Goal: Task Accomplishment & Management: Manage account settings

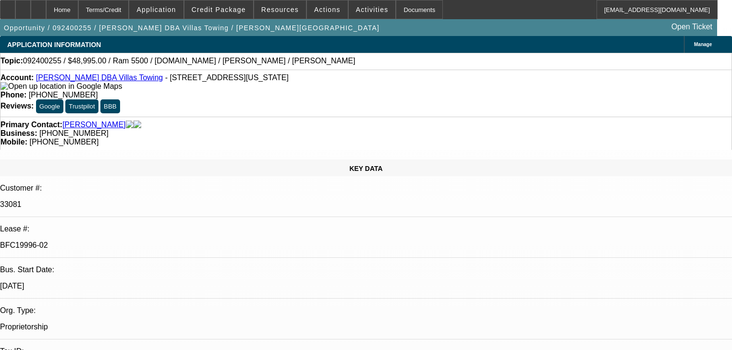
select select "0"
select select "2"
select select "0.1"
select select "4"
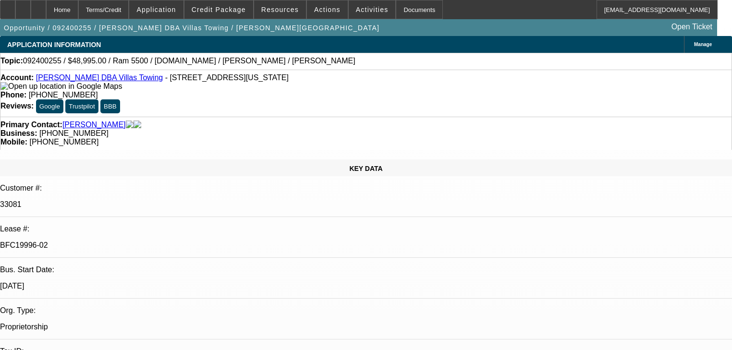
select select "0.1"
select select "2"
select select "0.1"
select select "4"
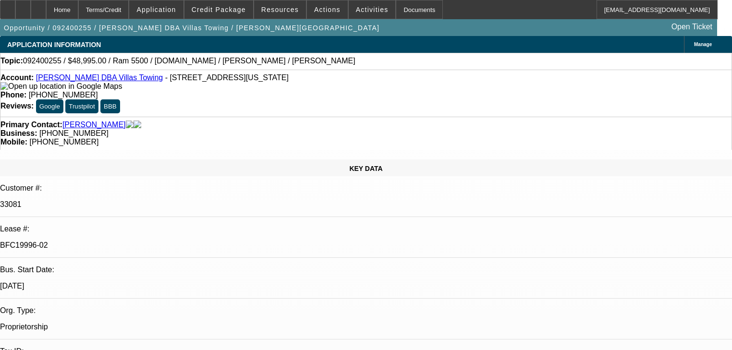
select select "0"
select select "2"
select select "0.1"
select select "4"
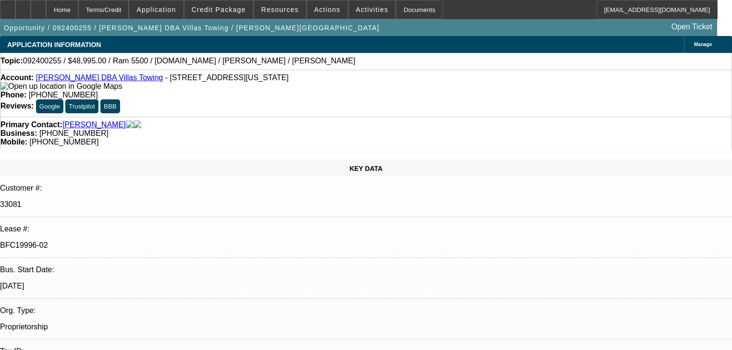
select select "0.1"
select select "2"
select select "0.1"
select select "4"
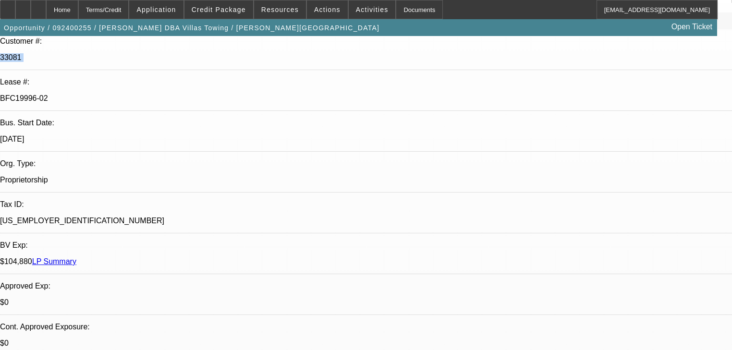
scroll to position [77, 0]
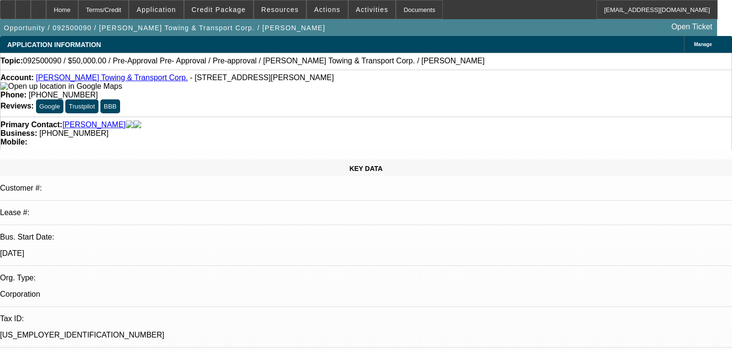
select select "0"
select select "0.1"
select select "4"
select select "0"
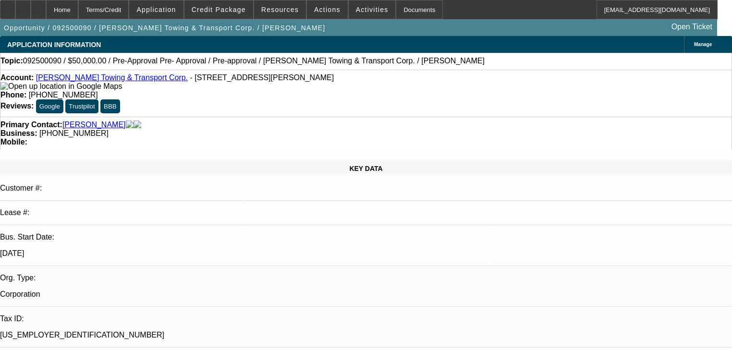
select select "0.1"
select select "4"
select select "0"
select select "2"
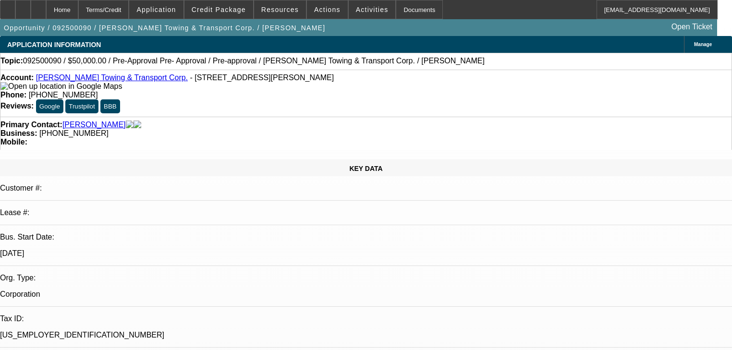
select select "0.1"
select select "4"
select select "0"
select select "2"
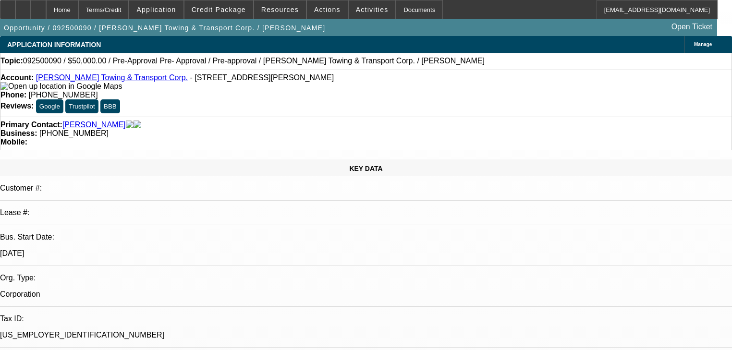
select select "0.1"
select select "4"
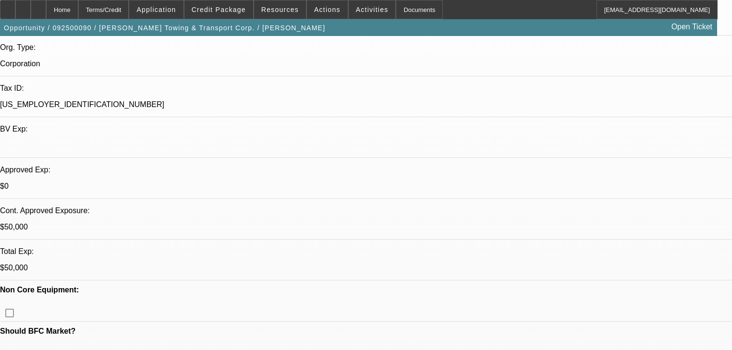
scroll to position [499, 0]
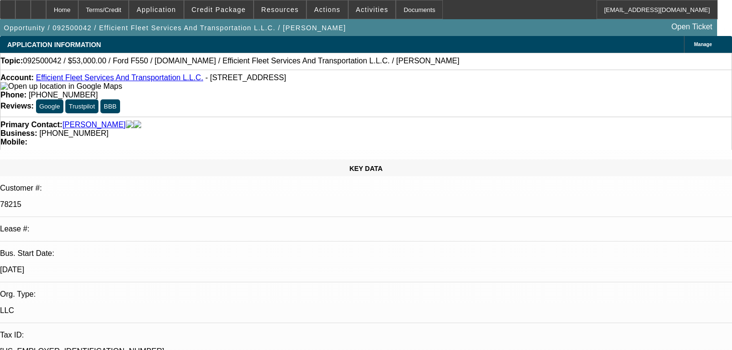
select select "0"
select select "2"
select select "0"
select select "6"
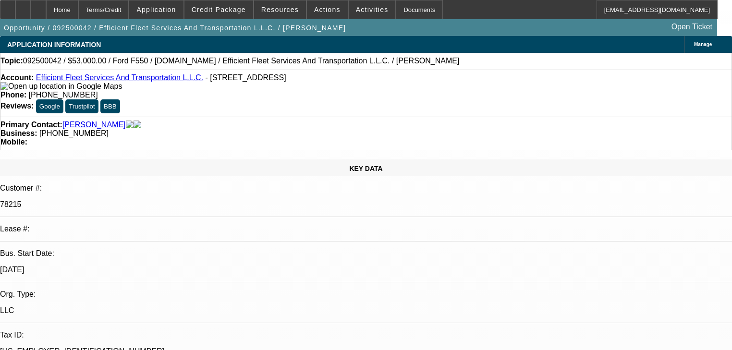
select select "0"
select select "2"
select select "0"
select select "6"
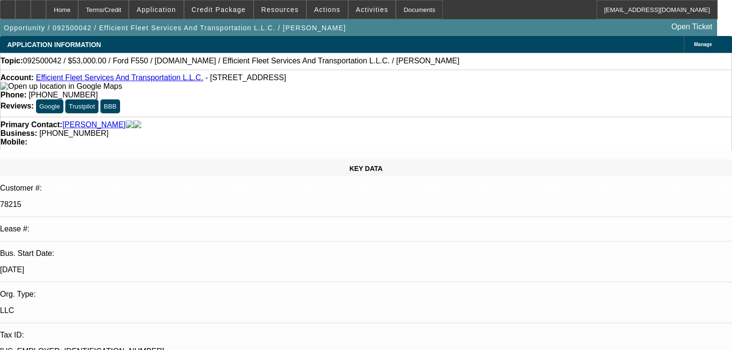
select select "0"
select select "6"
select select "0"
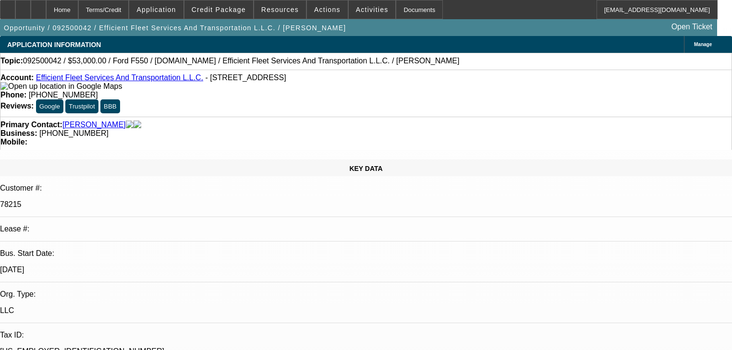
select select "0"
select select "6"
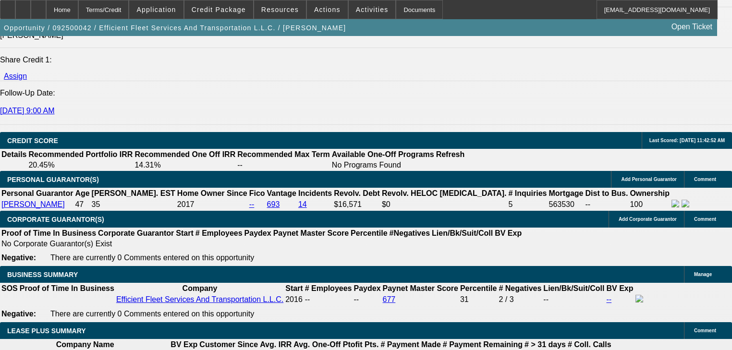
select select "0"
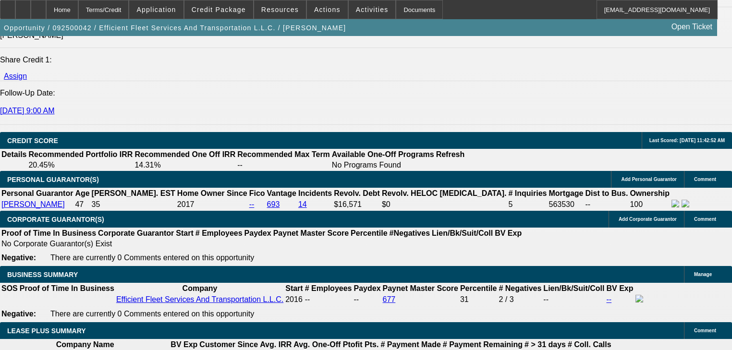
select select "0"
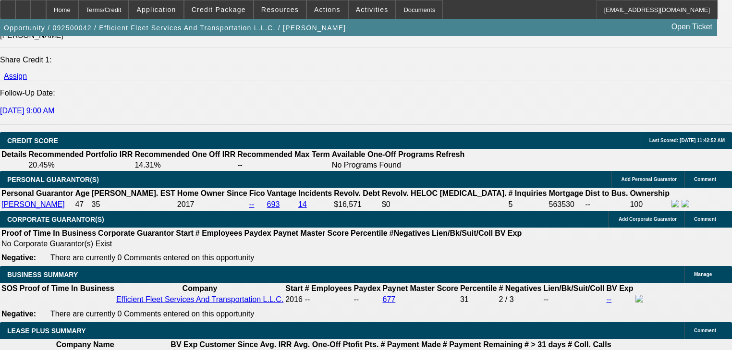
select select "0"
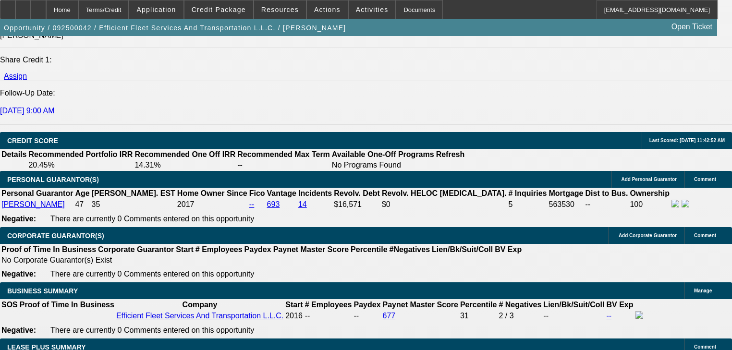
select select "2"
select select "6"
select select "2"
select select "6"
select select "1"
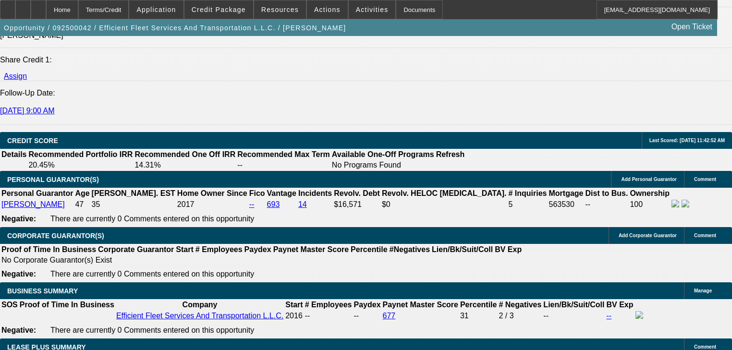
select select "6"
select select "1"
select select "6"
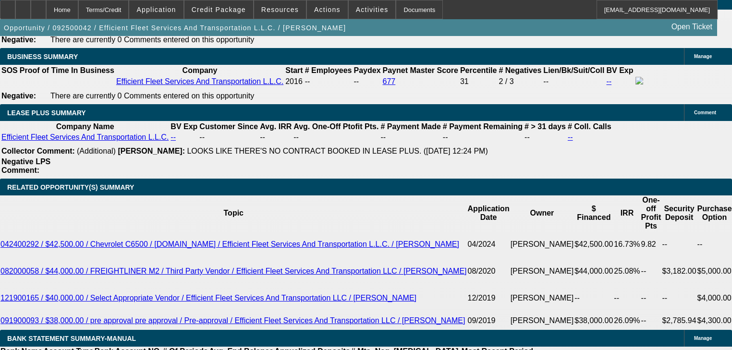
scroll to position [1571, 0]
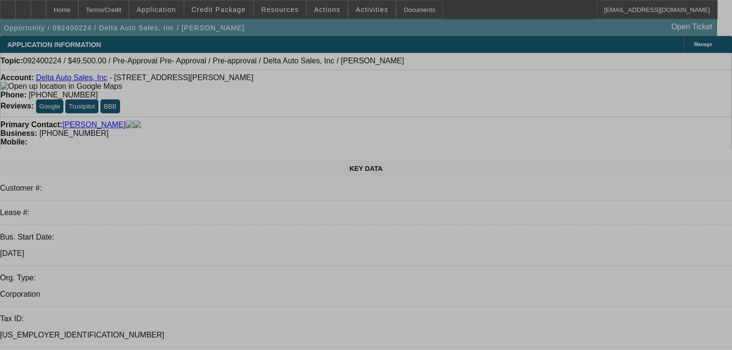
select select "0.1"
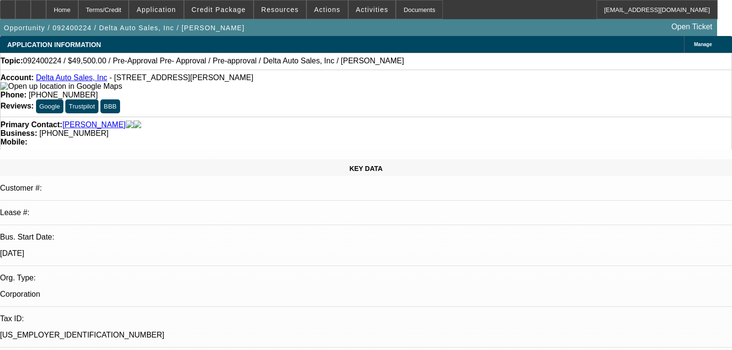
select select "3"
select select "2"
select select "0"
select select "6"
select select "0.1"
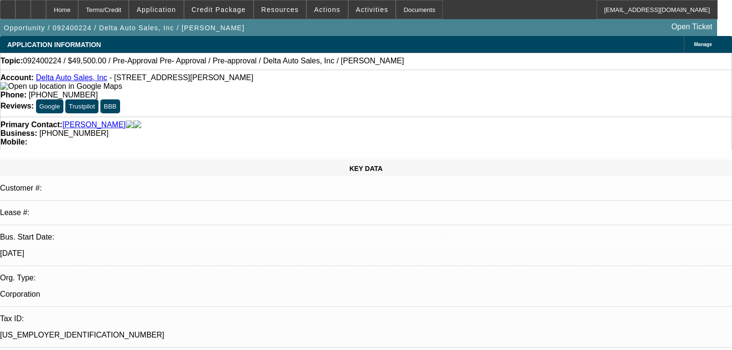
select select "0"
select select "6"
select select "0.1"
select select "2"
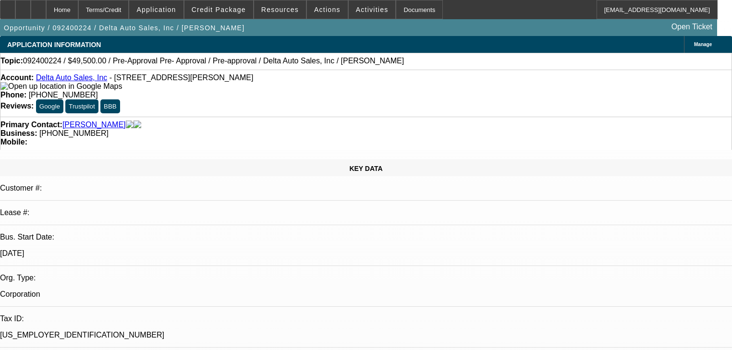
select select "2"
select select "0"
select select "6"
select select "0.1"
select select "2"
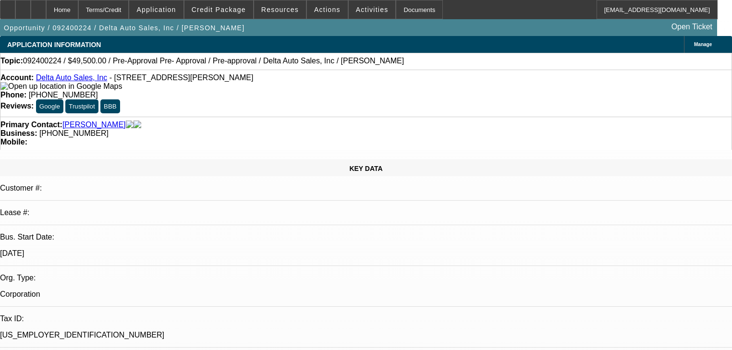
select select "2"
select select "0"
select select "6"
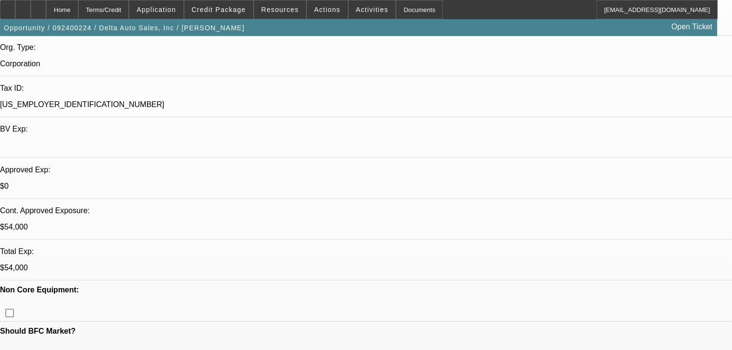
scroll to position [38, 0]
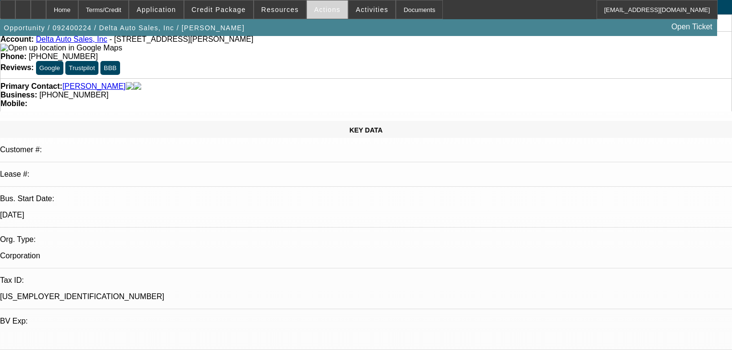
click at [319, 13] on span "Actions" at bounding box center [327, 10] width 26 height 8
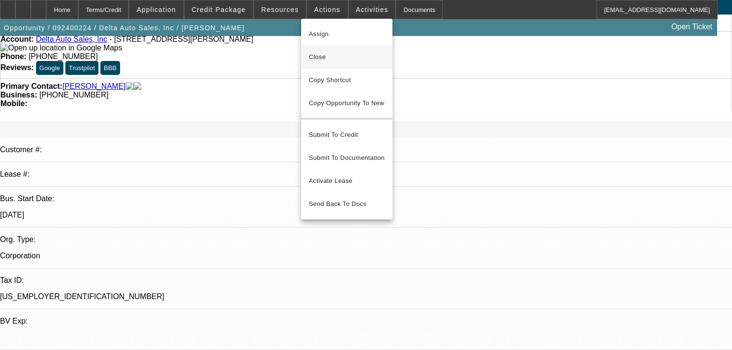
click at [337, 50] on button "Close" at bounding box center [346, 57] width 91 height 23
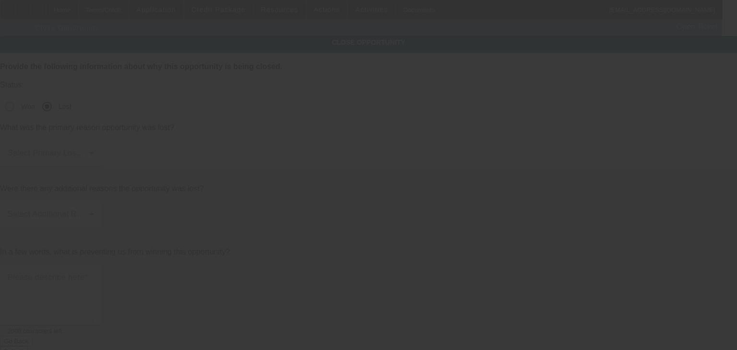
click at [94, 140] on div "Select Primary Lost Reason" at bounding box center [51, 153] width 86 height 27
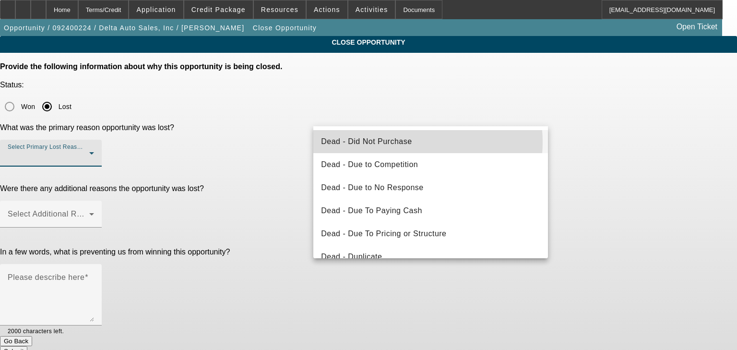
click at [405, 142] on span "Dead - Did Not Purchase" at bounding box center [366, 142] width 91 height 12
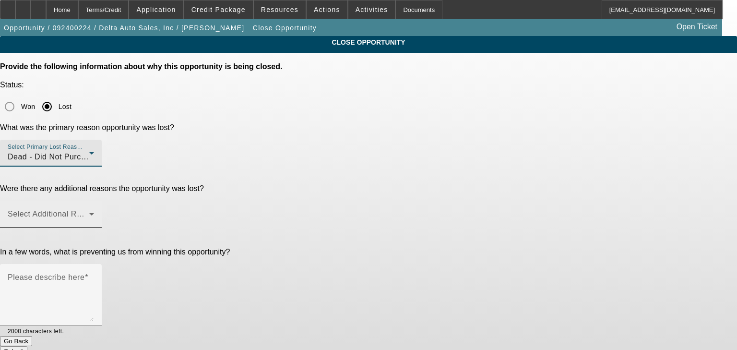
click at [89, 212] on span at bounding box center [49, 218] width 82 height 12
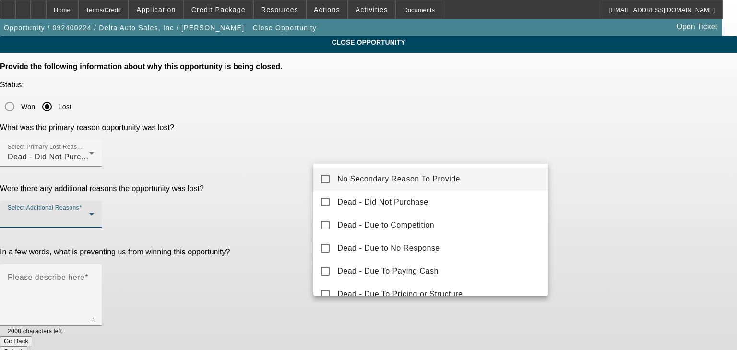
click at [384, 175] on span "No Secondary Reason To Provide" at bounding box center [398, 179] width 123 height 12
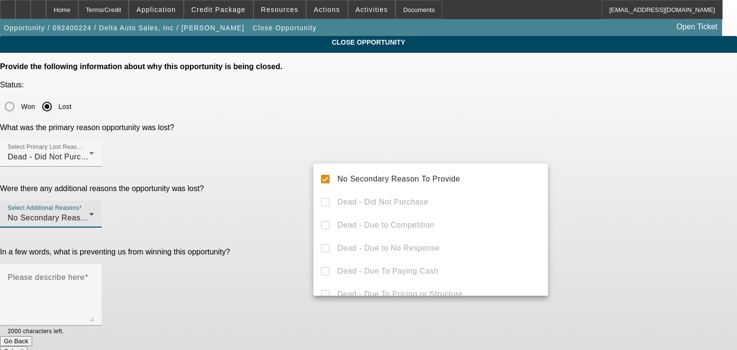
click at [277, 209] on div at bounding box center [368, 175] width 737 height 350
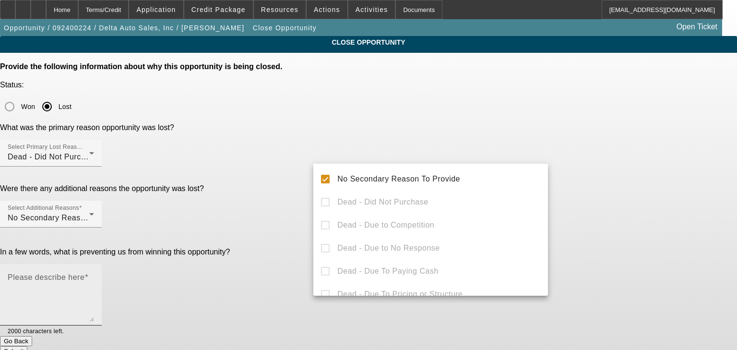
click at [94, 276] on textarea "Please describe here" at bounding box center [51, 299] width 86 height 46
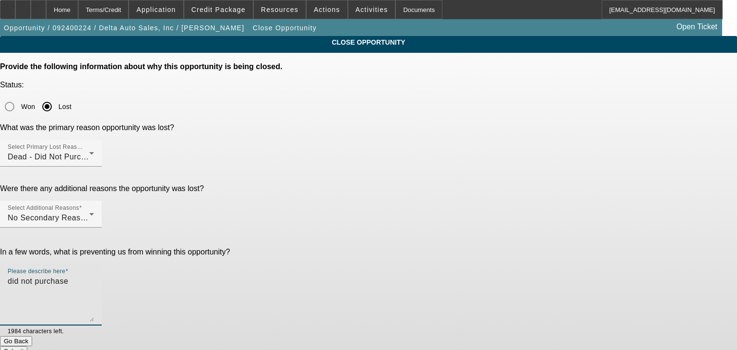
type textarea "did not purchase"
click at [27, 346] on button "Submit" at bounding box center [13, 351] width 27 height 10
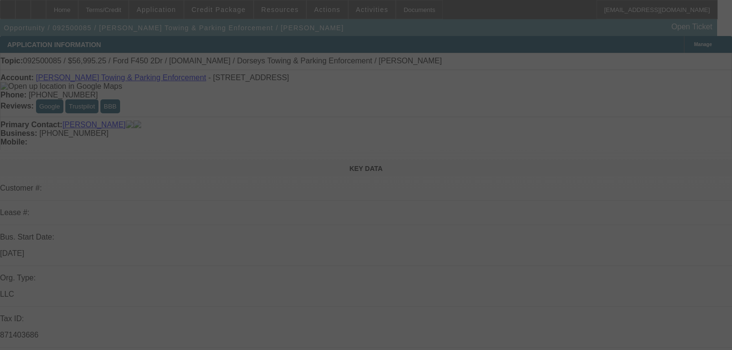
select select "0"
select select "6"
select select "0"
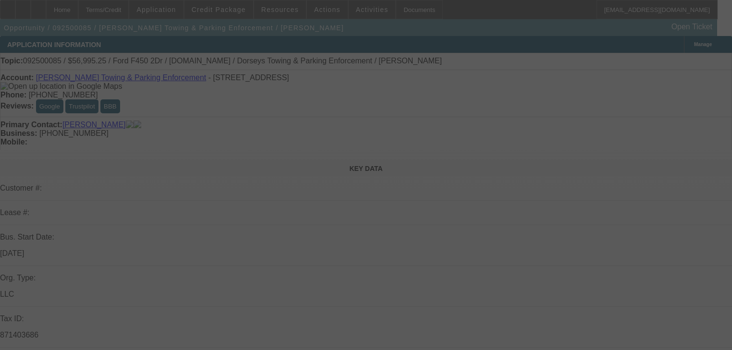
select select "2"
select select "0"
select select "6"
select select "0"
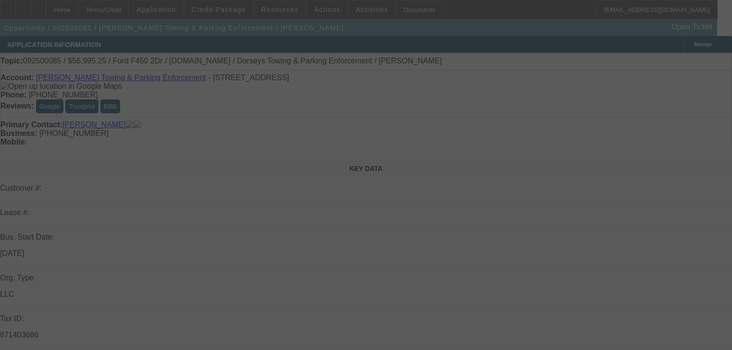
select select "0"
select select "2"
select select "0"
select select "6"
select select "0"
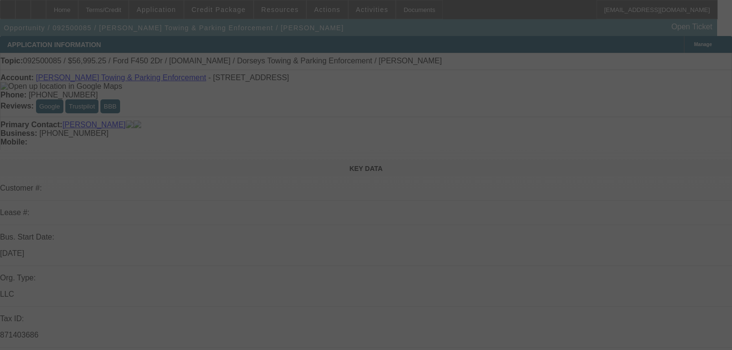
select select "0"
select select "6"
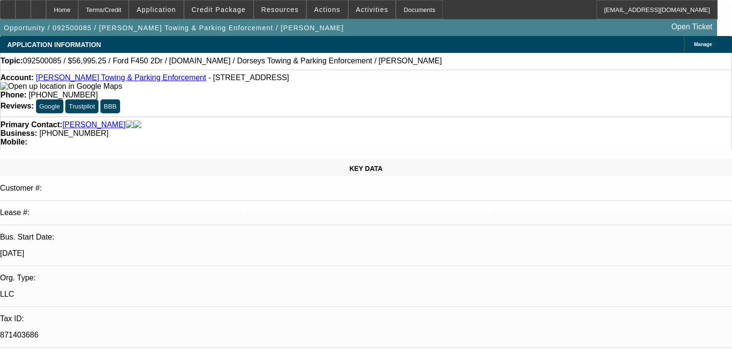
scroll to position [77, 0]
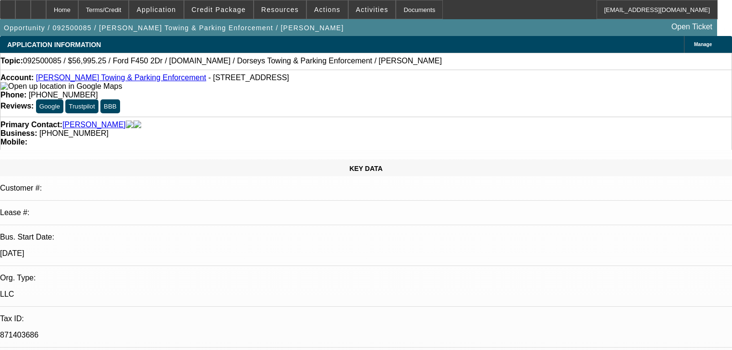
click at [314, 6] on span "Actions" at bounding box center [327, 10] width 26 height 8
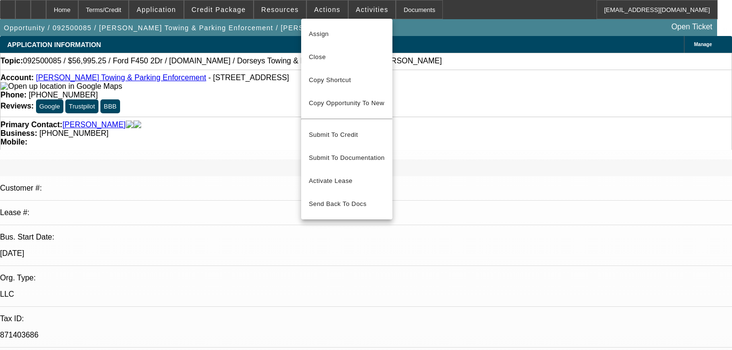
click at [339, 6] on div at bounding box center [366, 175] width 732 height 350
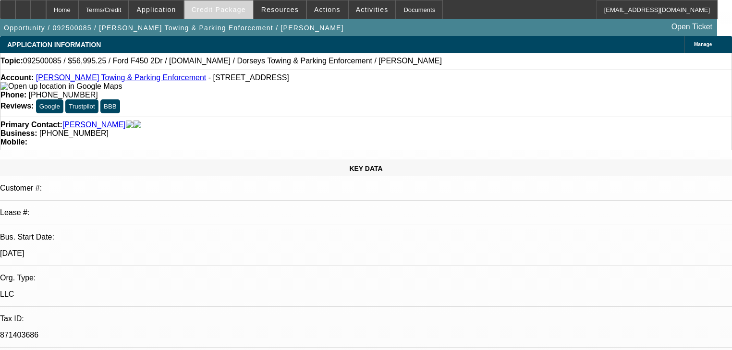
click at [205, 14] on span at bounding box center [218, 9] width 69 height 23
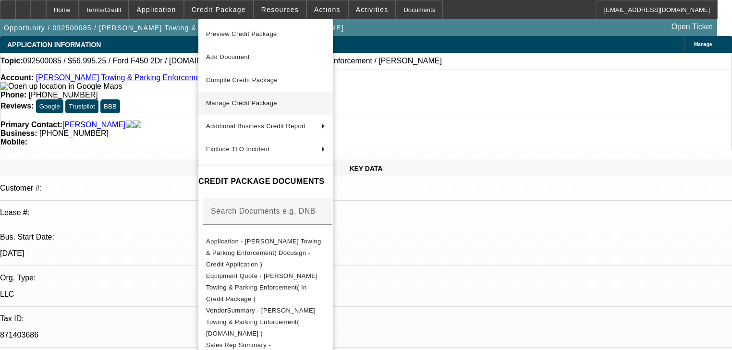
click at [249, 109] on button "Manage Credit Package" at bounding box center [265, 103] width 134 height 23
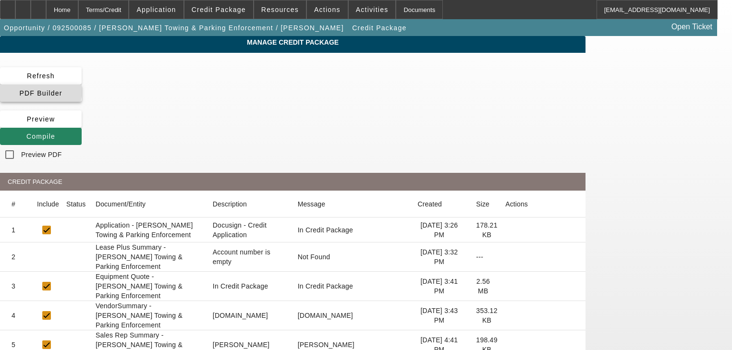
click at [19, 89] on icon at bounding box center [19, 93] width 0 height 8
click at [695, 136] on app-manage-credit-package "Manage Credit Package Refresh PDF Builder Preview Compile Preview PDF CREDIT PA…" at bounding box center [366, 347] width 732 height 622
click at [82, 125] on span at bounding box center [41, 136] width 82 height 23
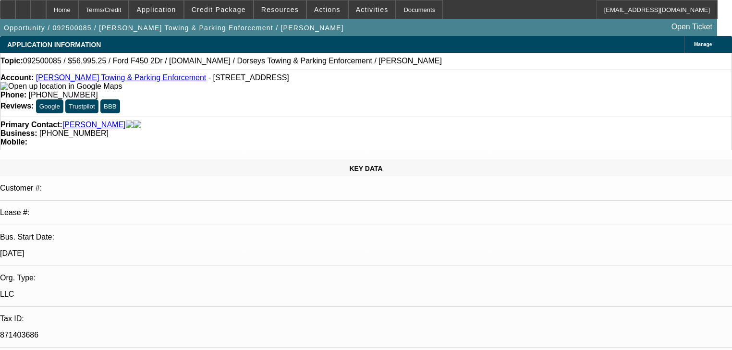
select select "0"
select select "6"
select select "0"
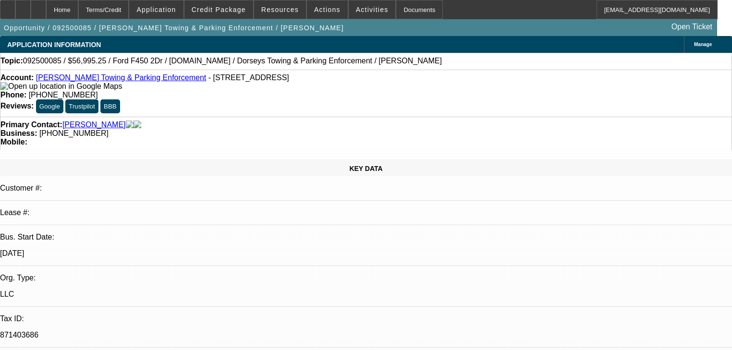
select select "2"
select select "0"
select select "6"
select select "0"
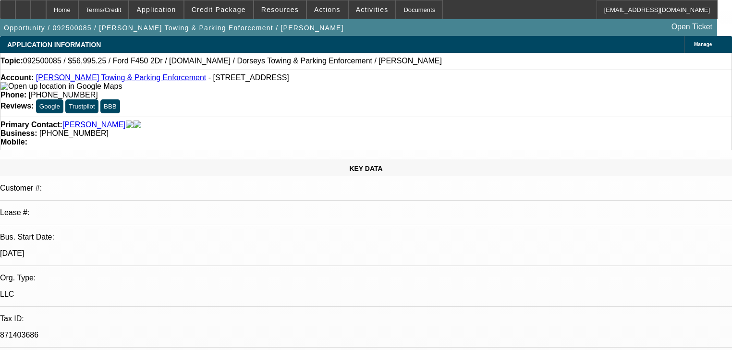
select select "0"
select select "2"
select select "0"
select select "6"
select select "0"
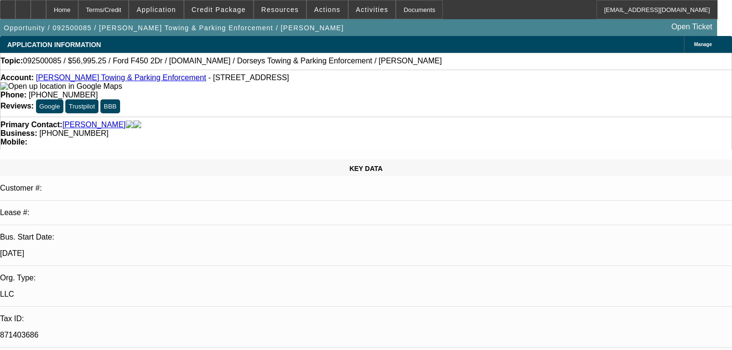
select select "0"
select select "6"
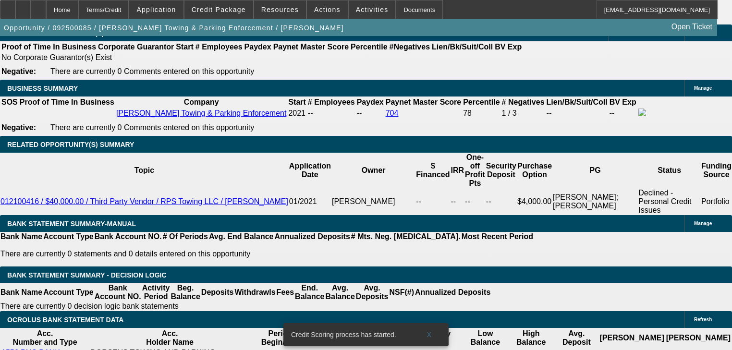
scroll to position [1536, 0]
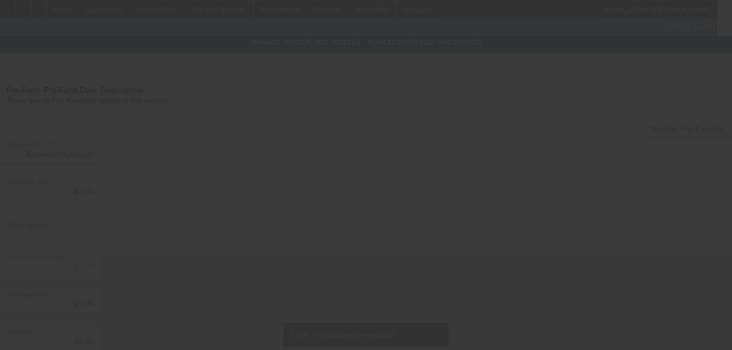
type input "$59,995.00"
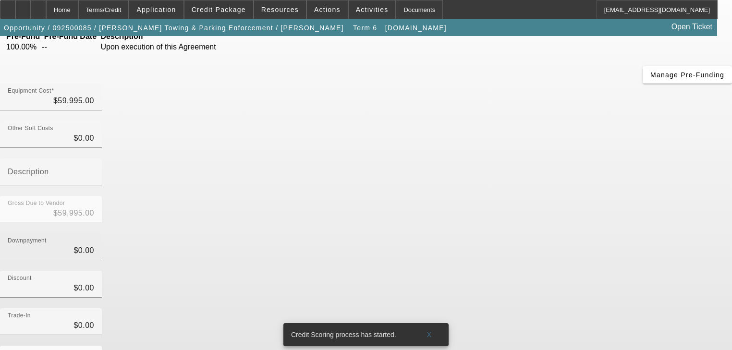
scroll to position [112, 0]
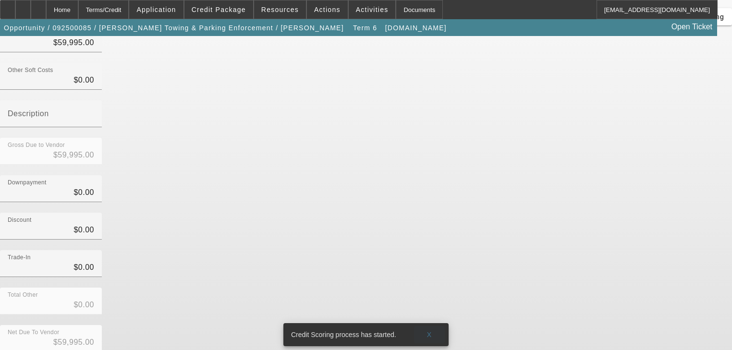
click at [434, 323] on span at bounding box center [429, 334] width 31 height 23
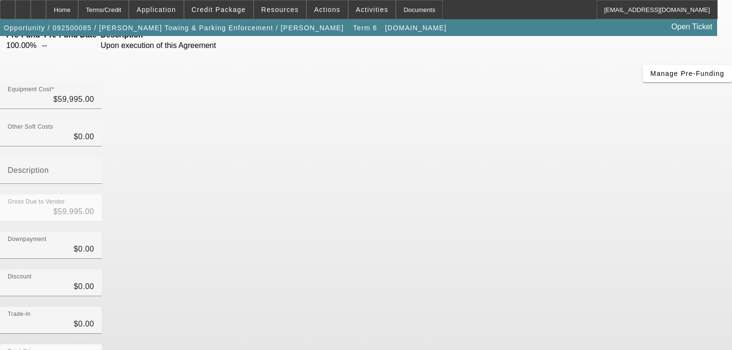
scroll to position [0, 0]
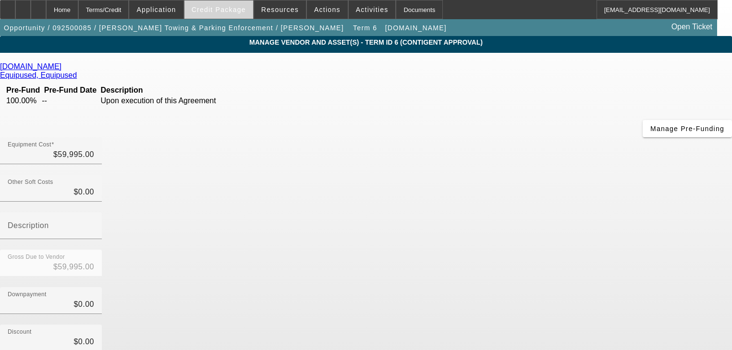
click at [219, 15] on span at bounding box center [218, 9] width 69 height 23
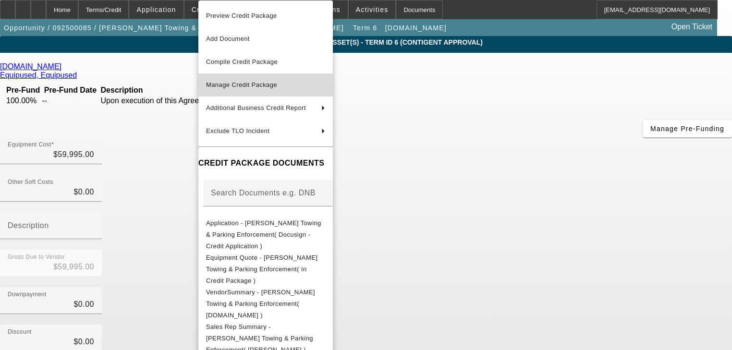
click at [223, 77] on button "Manage Credit Package" at bounding box center [265, 84] width 134 height 23
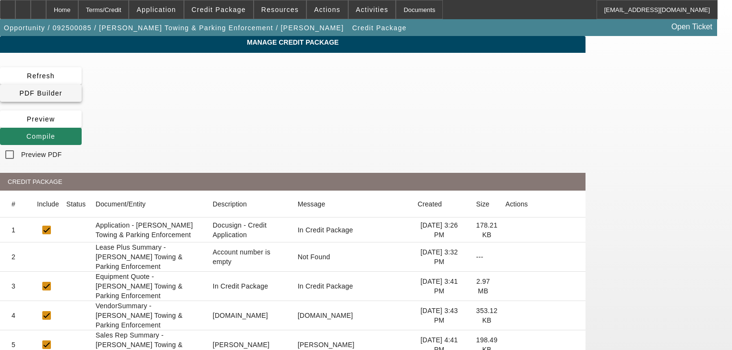
click at [62, 89] on span "PDF Builder" at bounding box center [40, 93] width 43 height 8
click at [82, 125] on span at bounding box center [41, 136] width 82 height 23
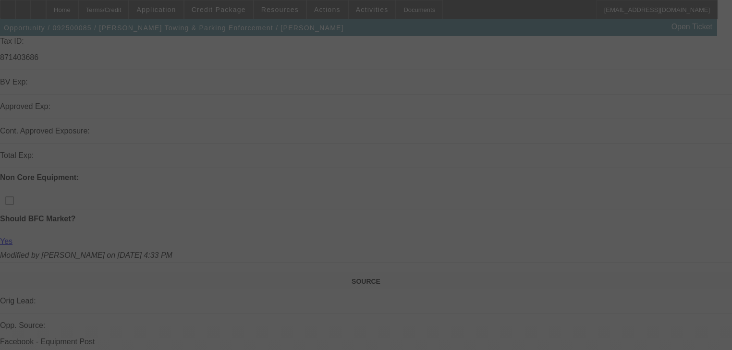
scroll to position [280, 0]
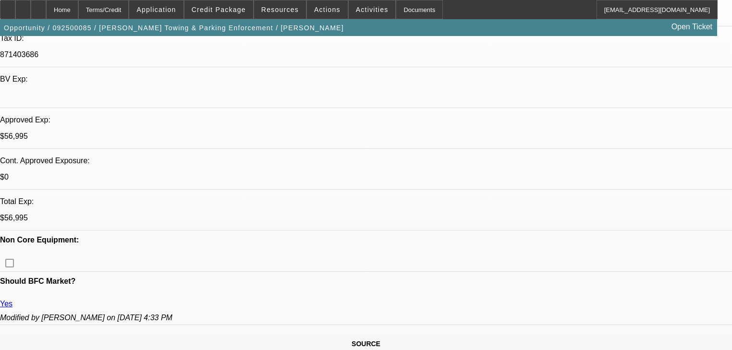
select select "0"
select select "6"
select select "0"
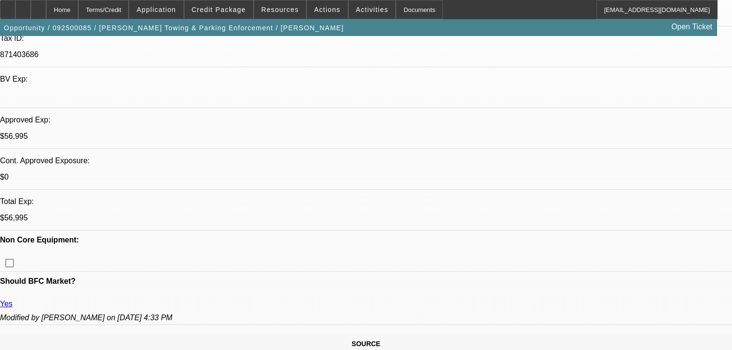
select select "2"
select select "0"
select select "6"
select select "0"
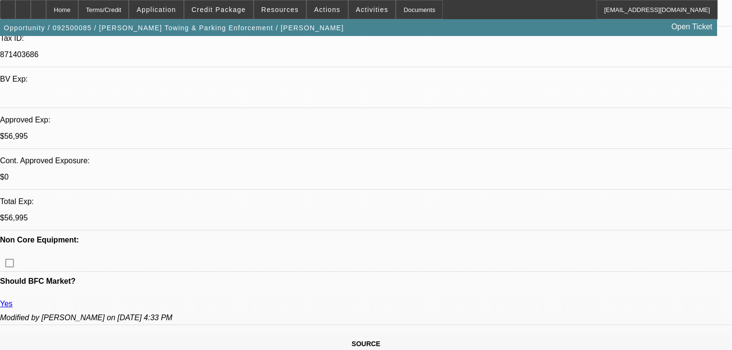
select select "0"
select select "2"
select select "0"
select select "6"
select select "0"
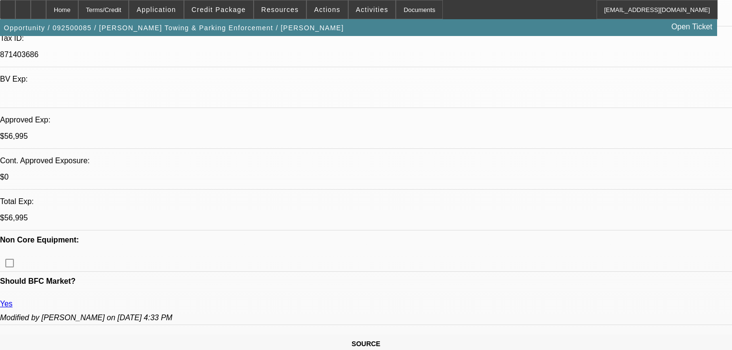
select select "0"
select select "6"
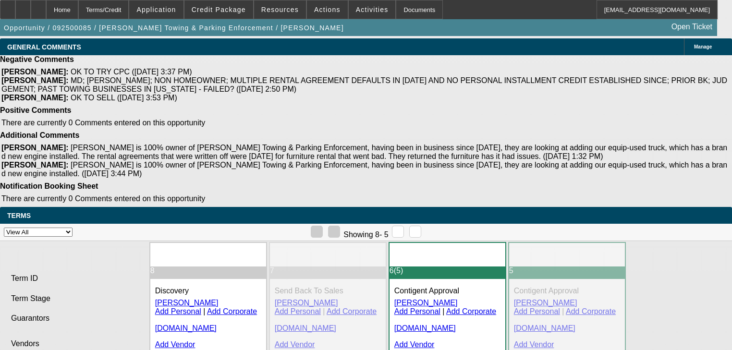
scroll to position [817, 0]
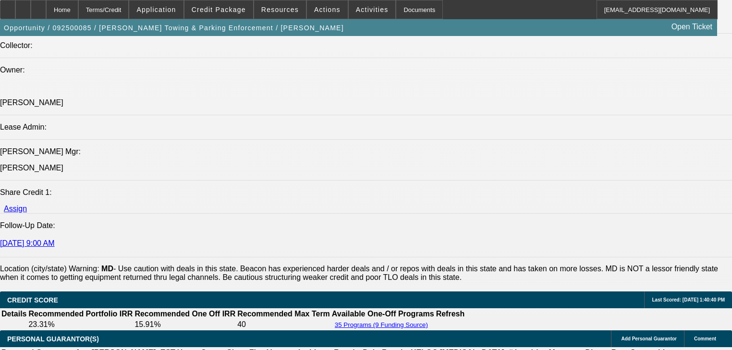
scroll to position [1126, 0]
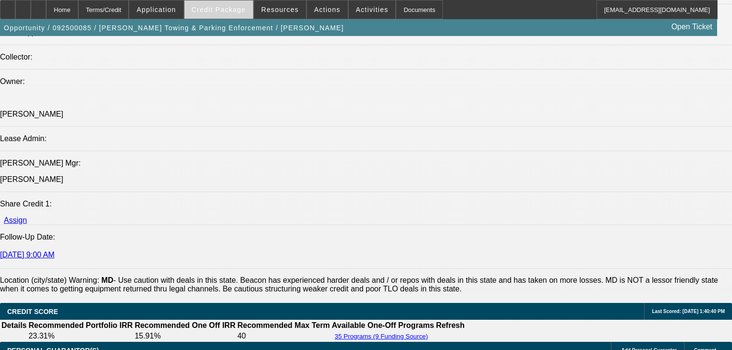
click at [224, 6] on span "Credit Package" at bounding box center [219, 10] width 54 height 8
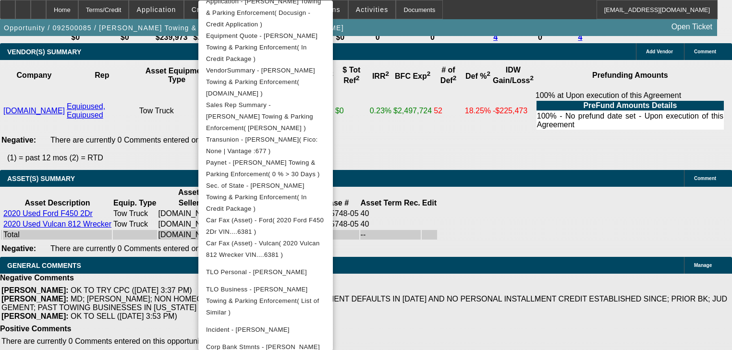
scroll to position [2125, 0]
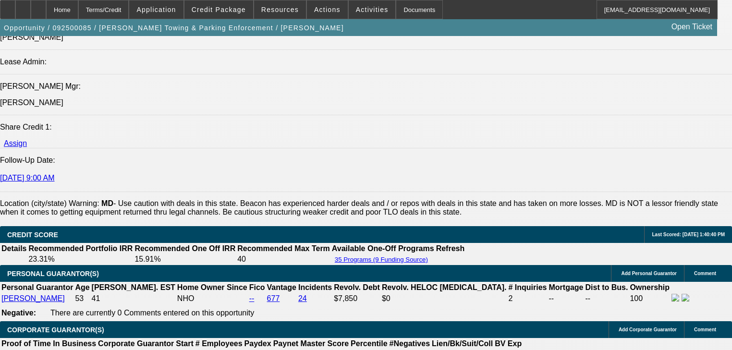
scroll to position [0, 0]
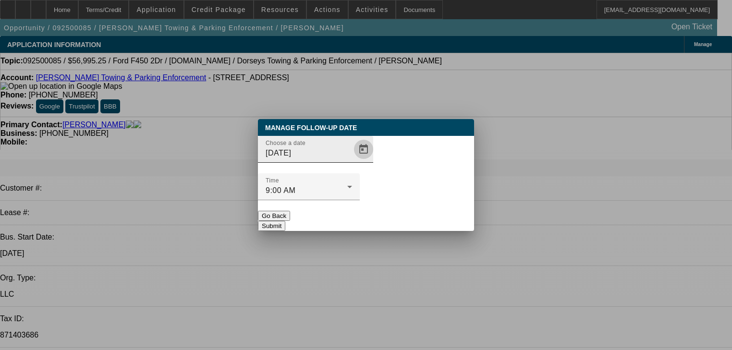
click at [352, 161] on span "Open calendar" at bounding box center [363, 149] width 23 height 23
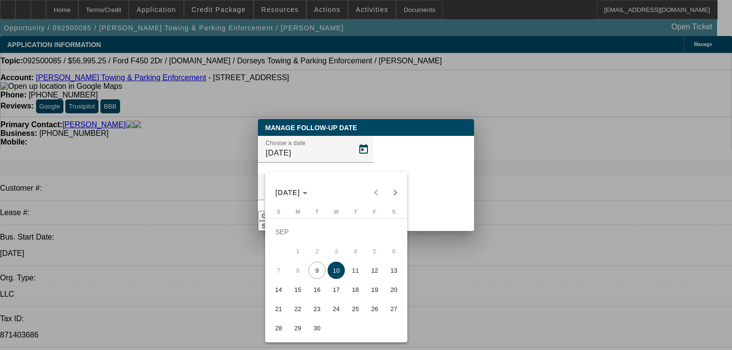
click at [338, 269] on span "10" at bounding box center [335, 270] width 17 height 17
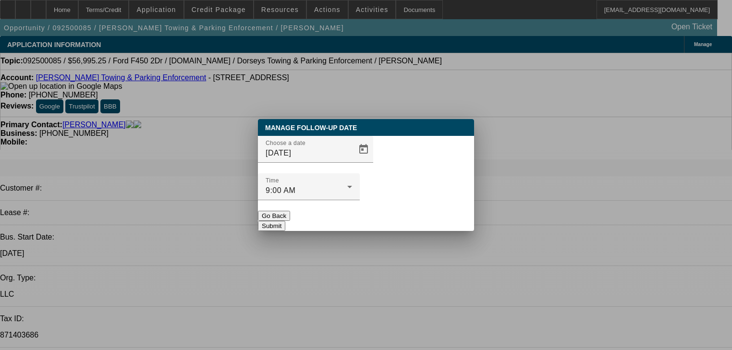
click at [285, 221] on button "Submit" at bounding box center [271, 226] width 27 height 10
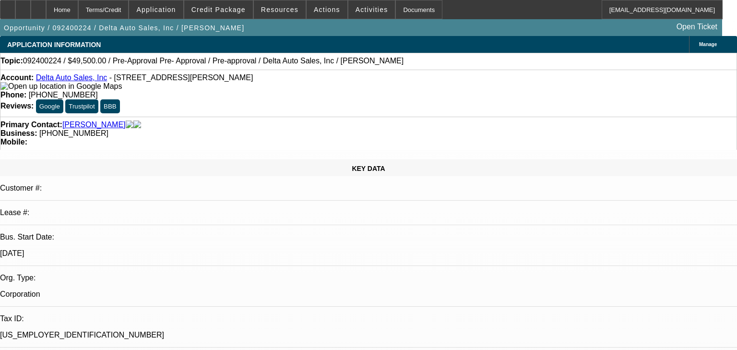
select select "0.1"
select select "3"
select select "2"
select select "0"
select select "6"
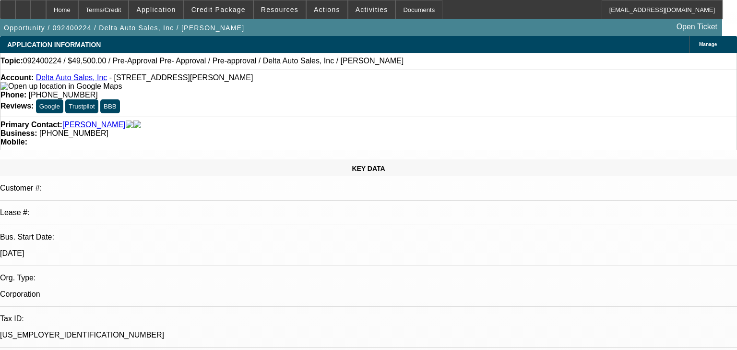
select select "0.1"
select select "0"
select select "6"
select select "0.1"
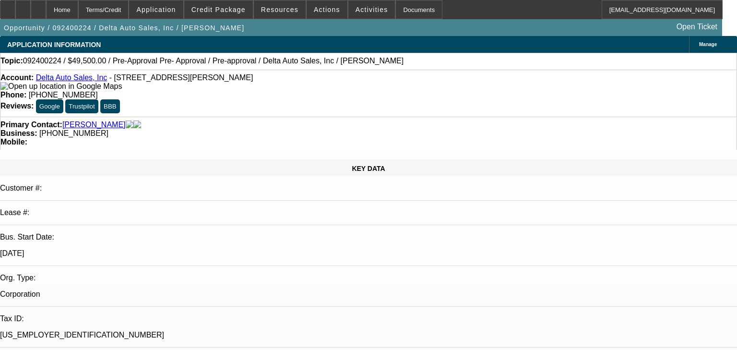
select select "2"
select select "0"
select select "6"
select select "0.1"
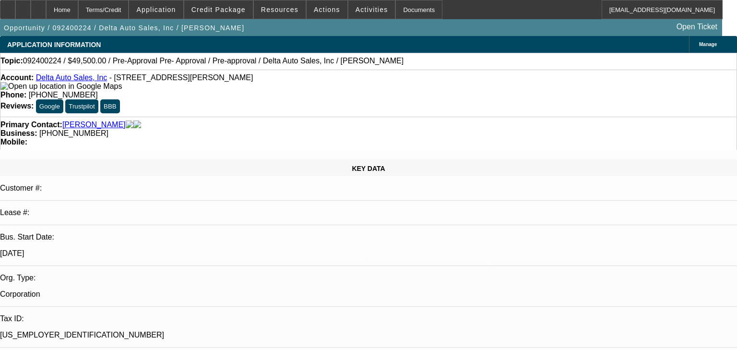
select select "2"
select select "0"
select select "6"
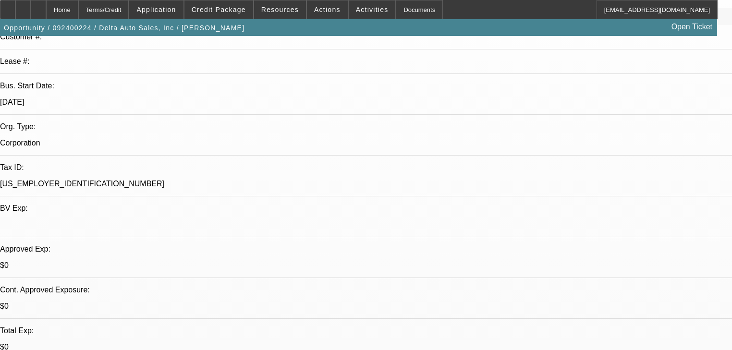
scroll to position [346, 0]
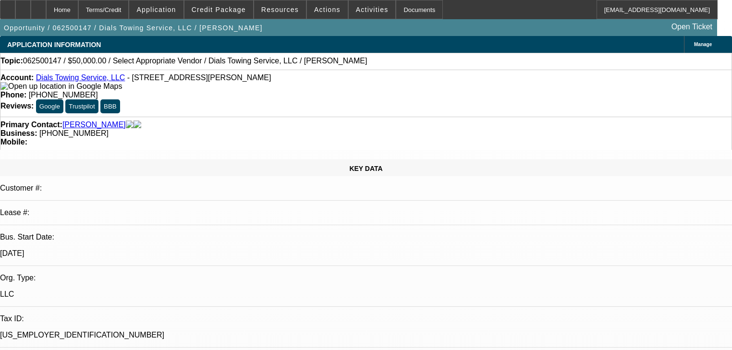
select select "0"
select select "2"
select select "0.1"
select select "4"
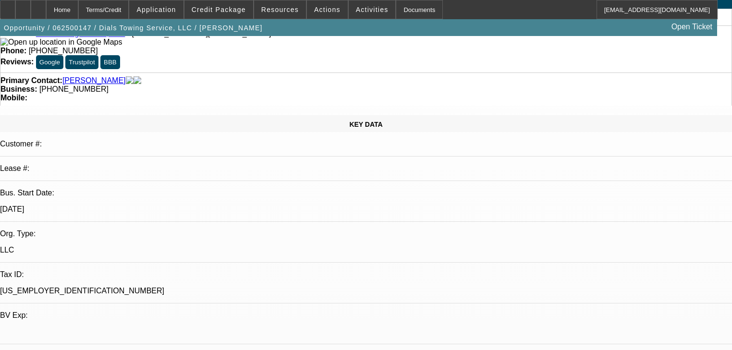
scroll to position [38, 0]
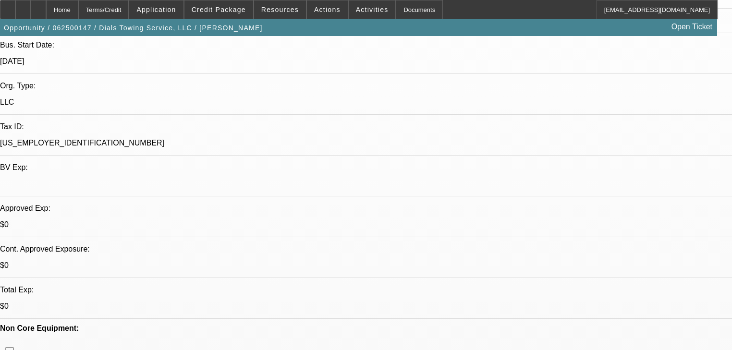
scroll to position [192, 0]
click at [251, 17] on span at bounding box center [218, 9] width 69 height 23
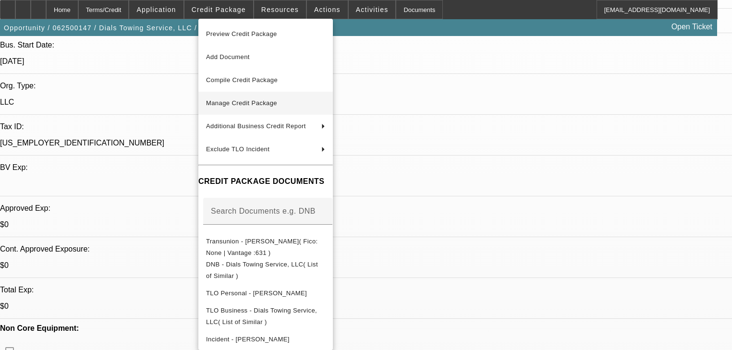
click at [264, 102] on span "Manage Credit Package" at bounding box center [241, 102] width 71 height 7
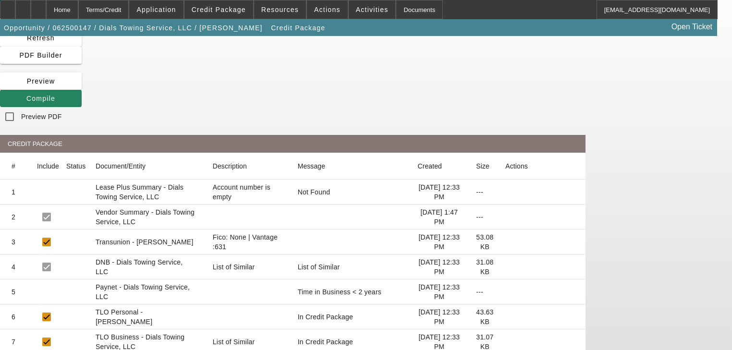
scroll to position [38, 0]
click at [505, 241] on icon at bounding box center [505, 241] width 0 height 0
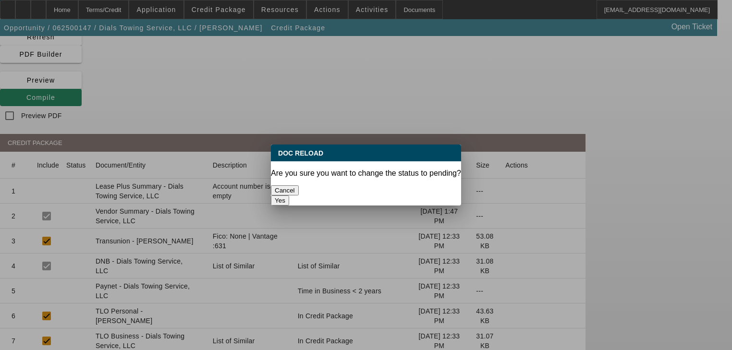
scroll to position [0, 0]
click at [289, 195] on button "Yes" at bounding box center [280, 200] width 18 height 10
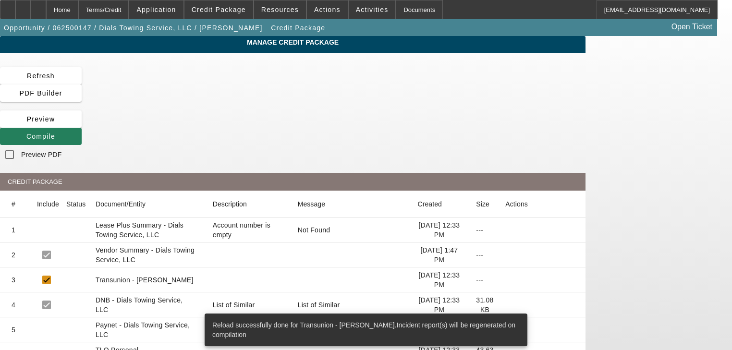
click at [82, 125] on span at bounding box center [41, 136] width 82 height 23
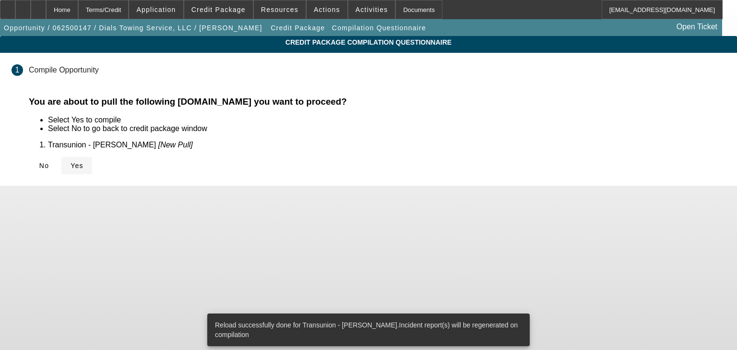
click at [84, 167] on span "Yes" at bounding box center [77, 166] width 13 height 8
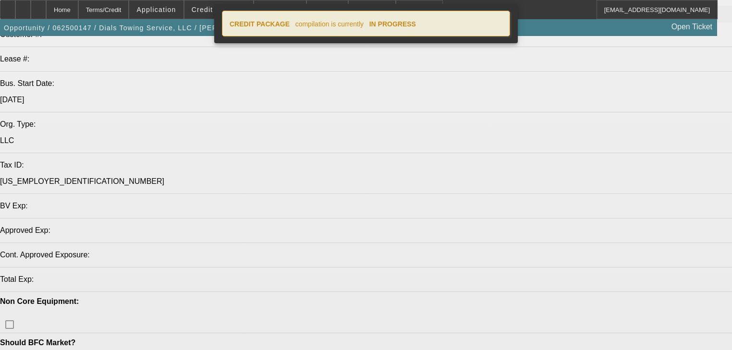
select select "0"
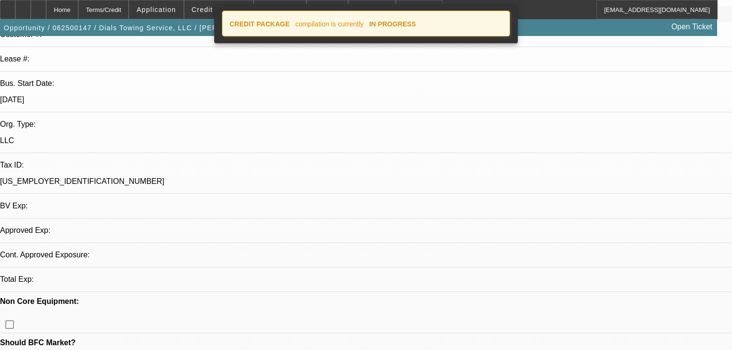
select select "2"
select select "0.1"
select select "4"
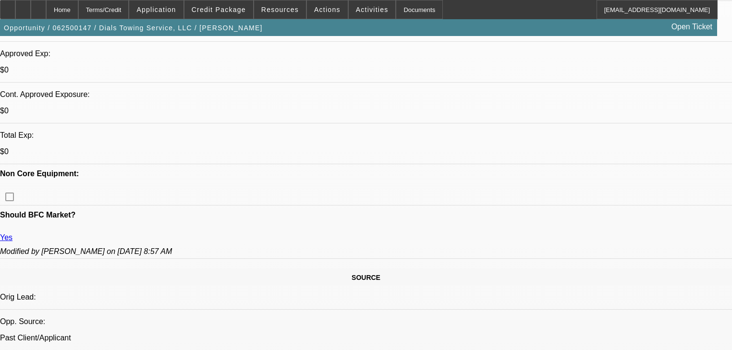
scroll to position [326, 0]
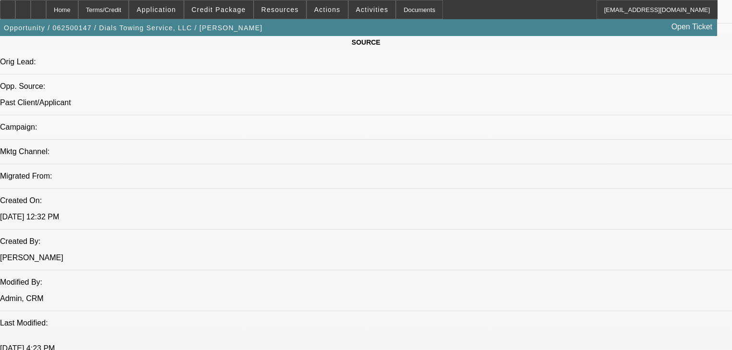
scroll to position [595, 0]
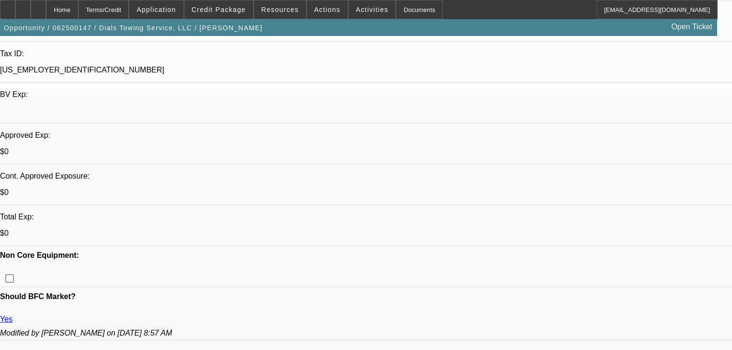
scroll to position [264, 0]
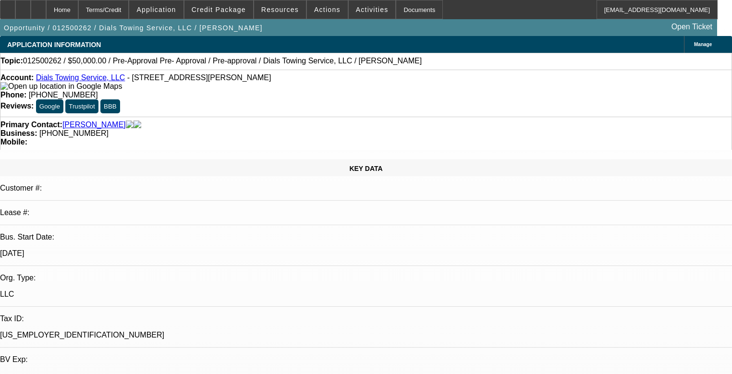
select select "0"
select select "2"
select select "0"
select select "6"
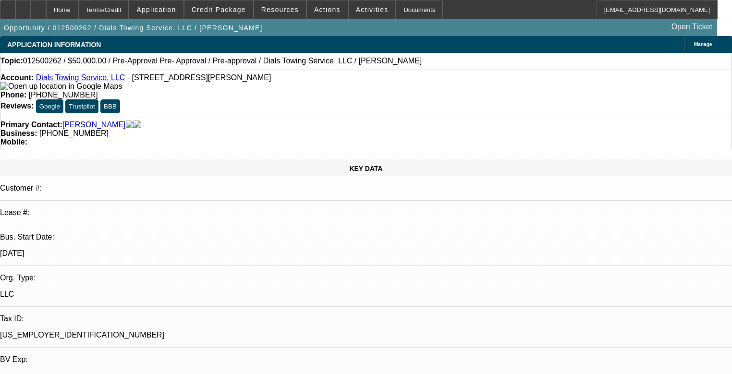
select select "0"
select select "2"
select select "0"
select select "6"
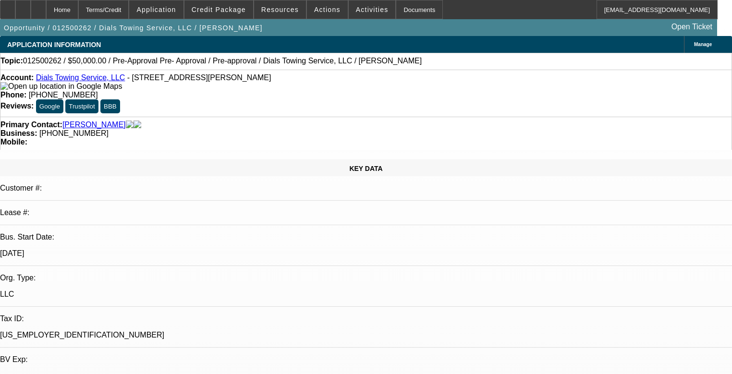
select select "0"
select select "2"
select select "0"
select select "6"
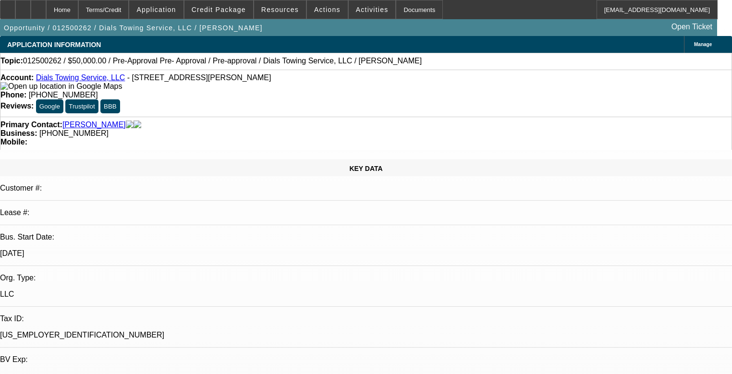
select select "0.15"
select select "2"
select select "0"
select select "6"
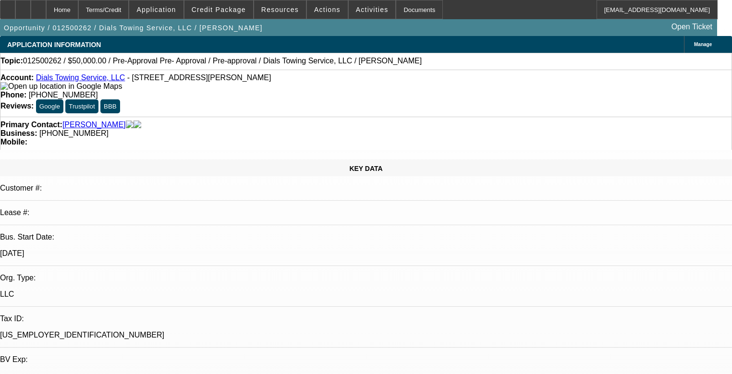
scroll to position [154, 0]
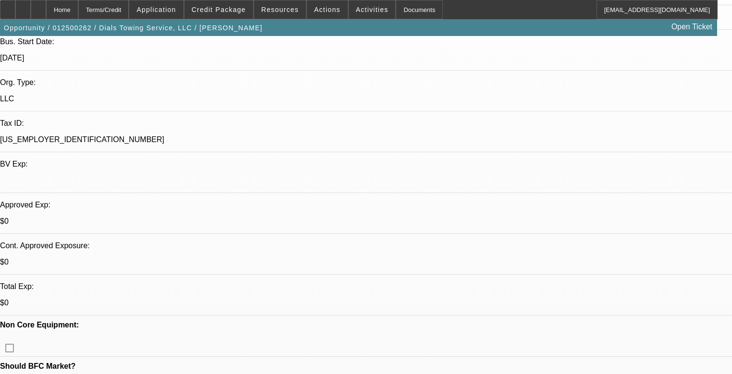
scroll to position [192, 0]
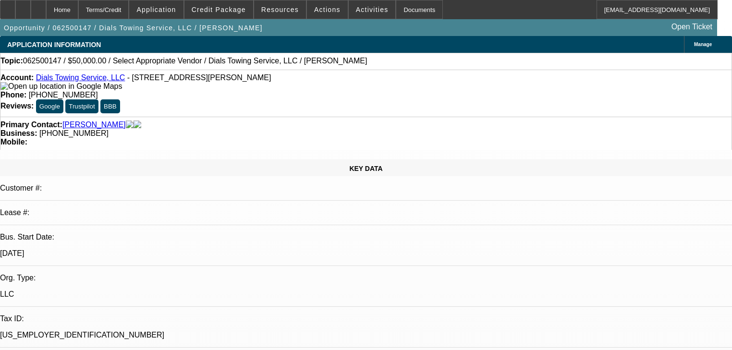
select select "0"
select select "2"
select select "0.1"
select select "4"
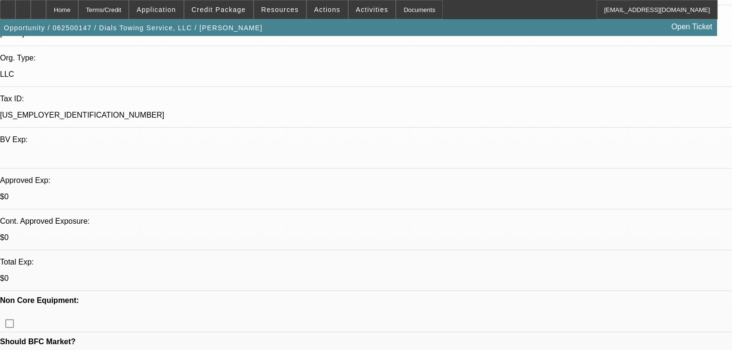
scroll to position [230, 0]
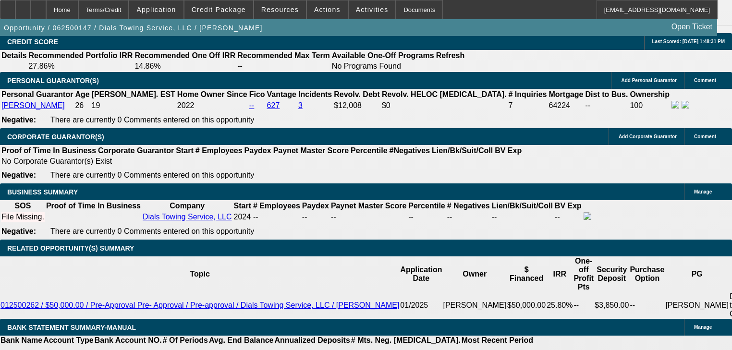
scroll to position [1344, 0]
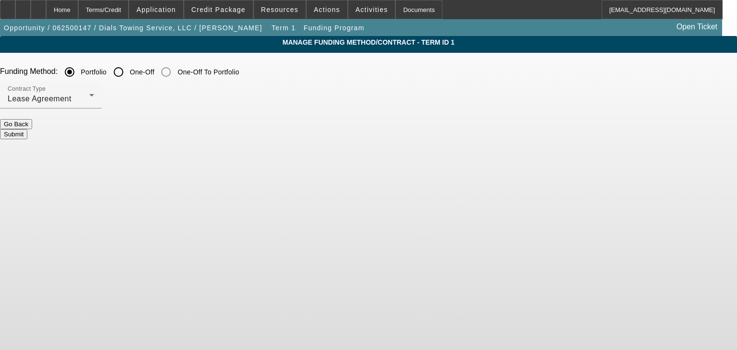
click at [128, 81] on input "One-Off" at bounding box center [118, 71] width 19 height 19
radio input "true"
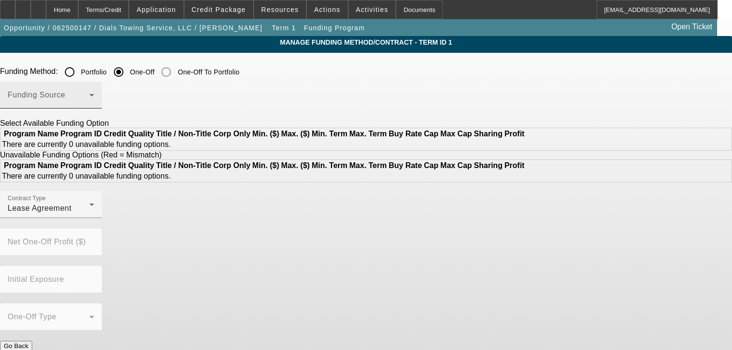
click at [89, 104] on span at bounding box center [49, 99] width 82 height 12
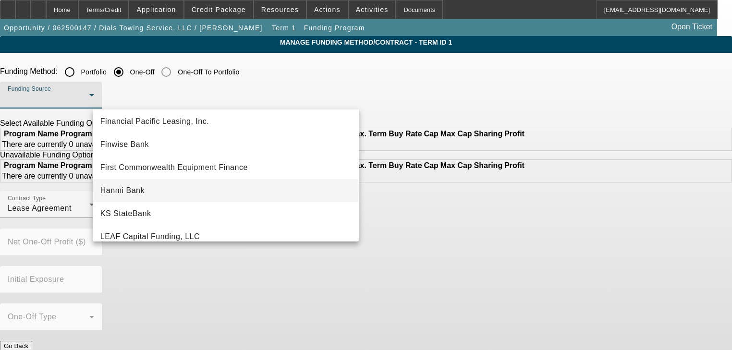
scroll to position [80, 0]
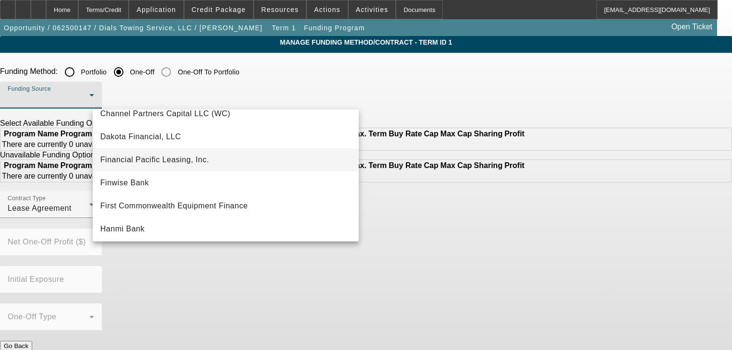
click at [236, 165] on mat-option "Financial Pacific Leasing, Inc." at bounding box center [226, 159] width 266 height 23
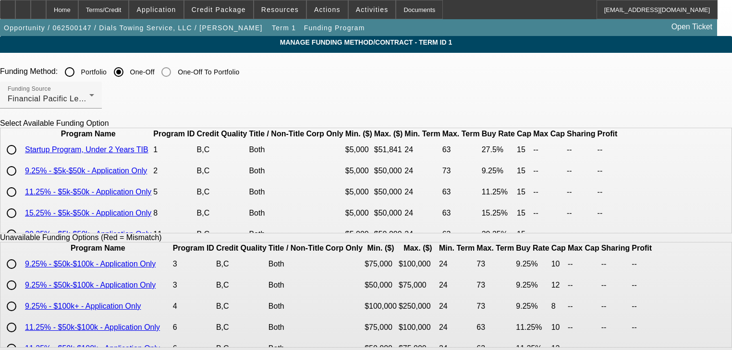
click at [21, 159] on input "radio" at bounding box center [11, 149] width 19 height 19
radio input "true"
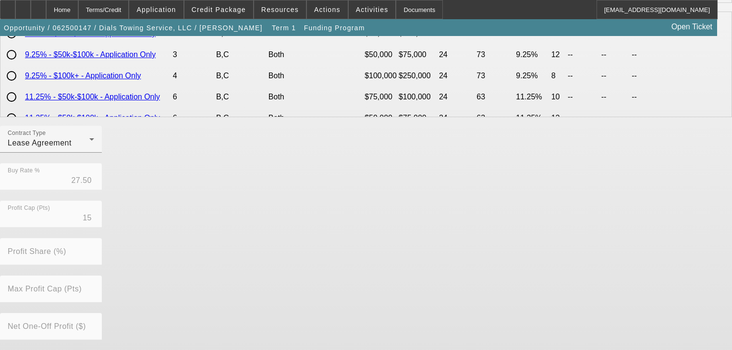
scroll to position [303, 0]
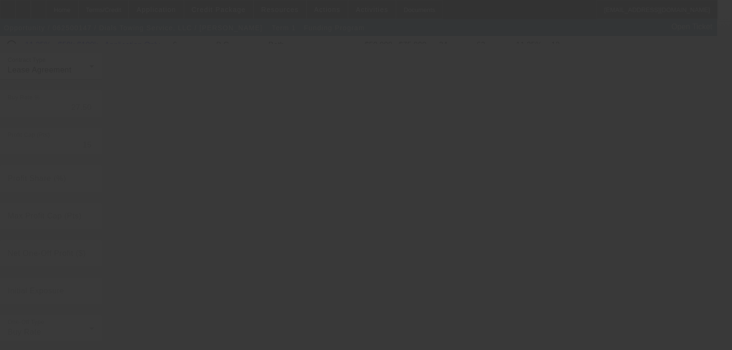
radio input "true"
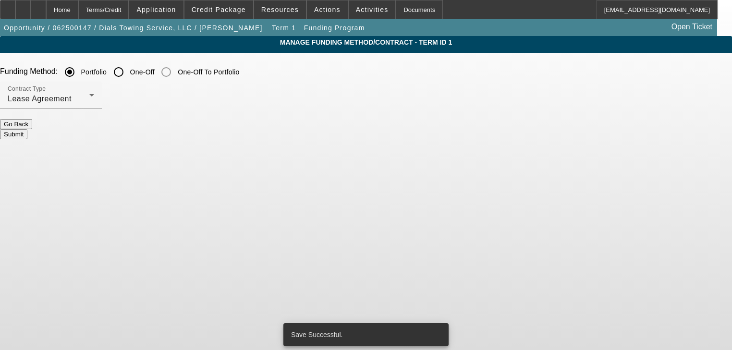
scroll to position [0, 0]
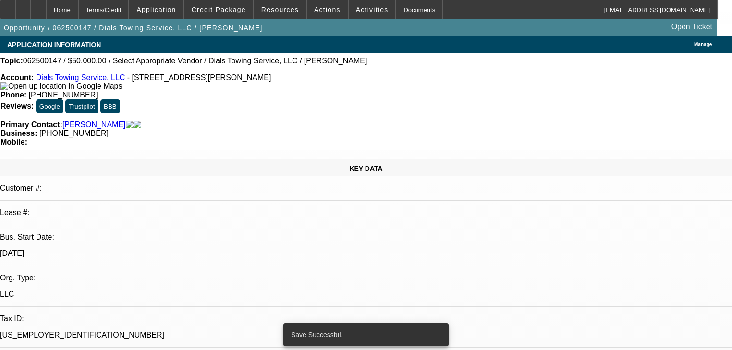
select select "0"
select select "2"
select select "0.1"
select select "4"
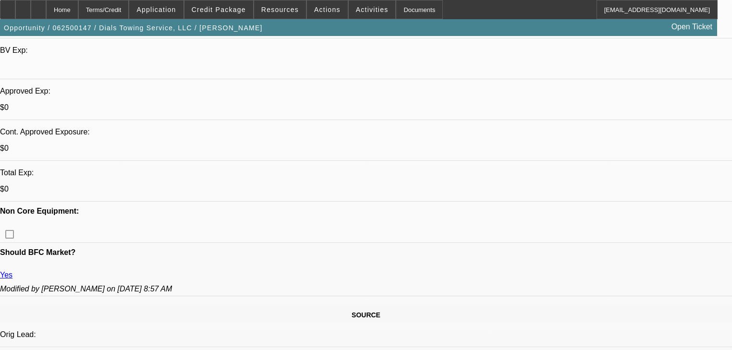
scroll to position [499, 0]
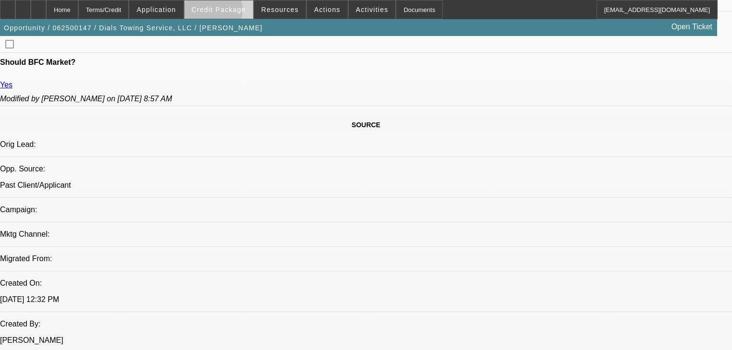
click at [213, 12] on span "Credit Package" at bounding box center [219, 10] width 54 height 8
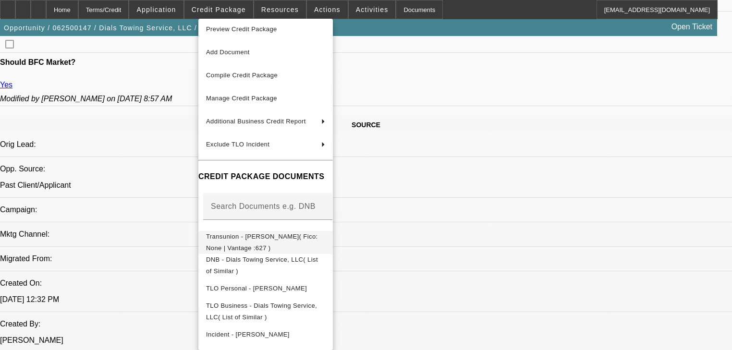
scroll to position [6, 0]
click at [142, 221] on div at bounding box center [366, 175] width 732 height 350
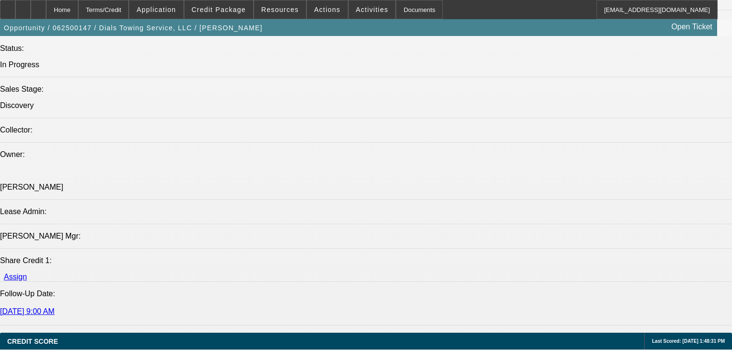
scroll to position [1190, 0]
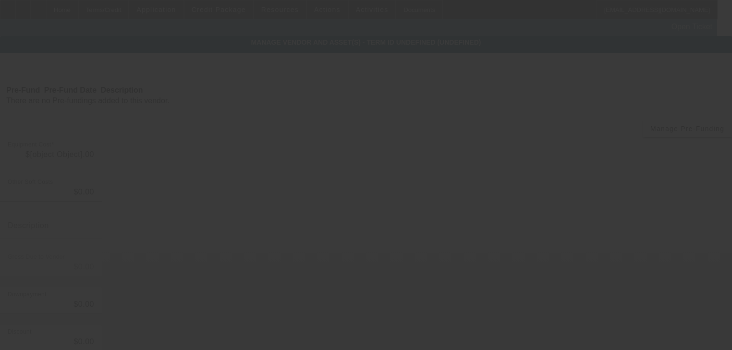
type input "$50,000.00"
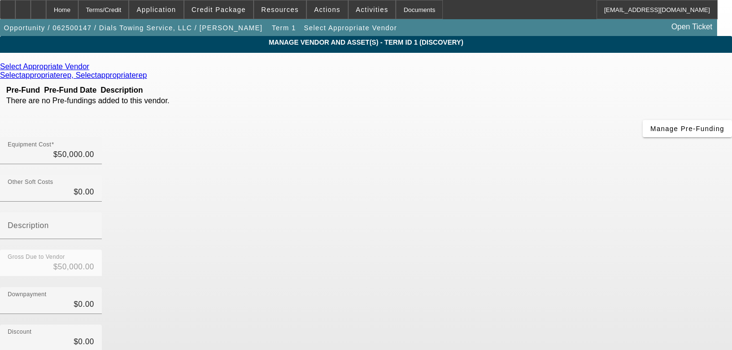
click at [92, 67] on icon at bounding box center [92, 66] width 0 height 8
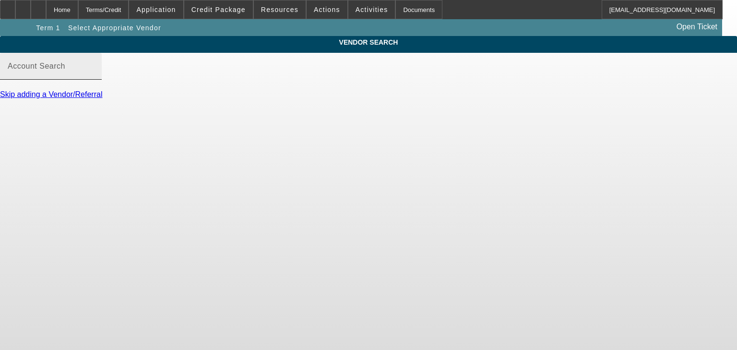
click at [94, 76] on input "Account Search" at bounding box center [51, 70] width 86 height 12
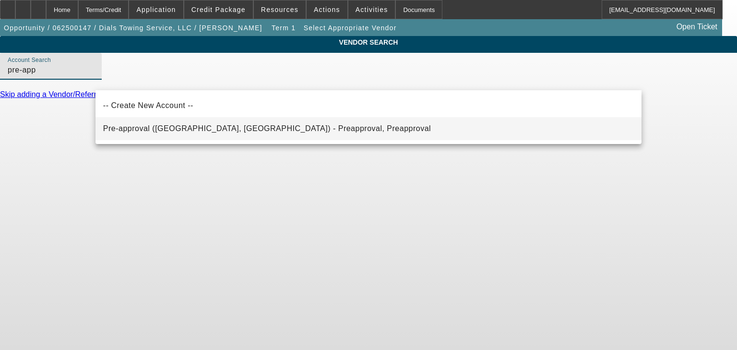
click at [227, 131] on span "Pre-approval (Northbrook, IL) - Preapproval, Preapproval" at bounding box center [267, 128] width 328 height 8
type input "Pre-approval (Northbrook, IL) - Preapproval, Preapproval"
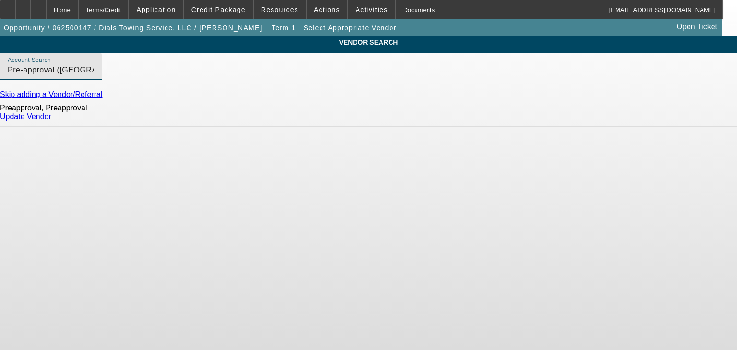
click at [51, 120] on link "Update Vendor" at bounding box center [25, 116] width 51 height 8
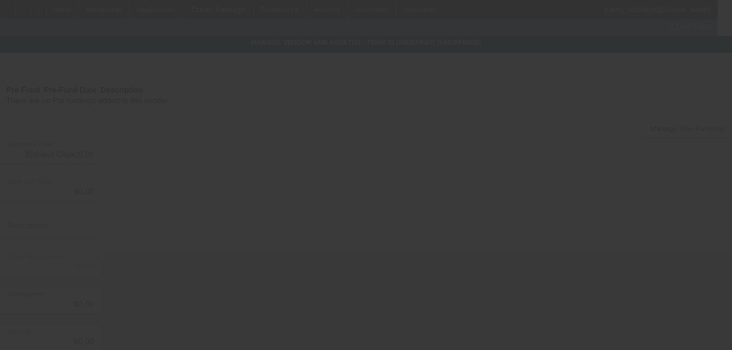
type input "$50,000.00"
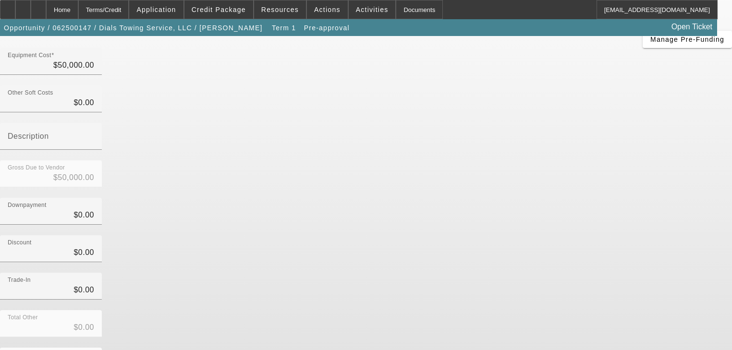
scroll to position [94, 0]
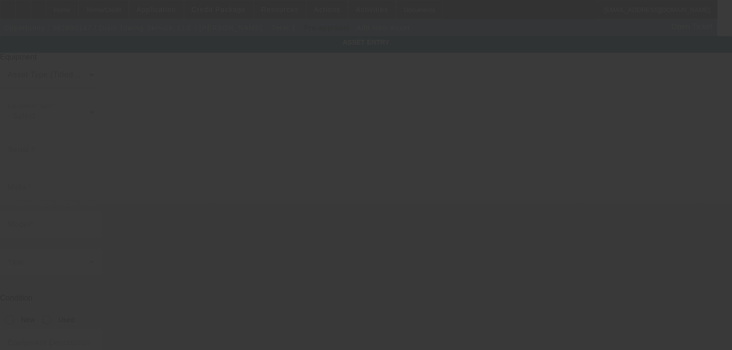
type input "39 Mayor Drive"
type input "Clothier"
type input "25047"
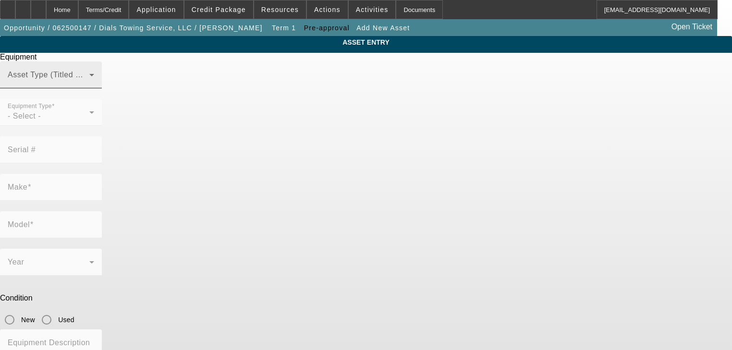
click at [89, 84] on span at bounding box center [49, 79] width 82 height 12
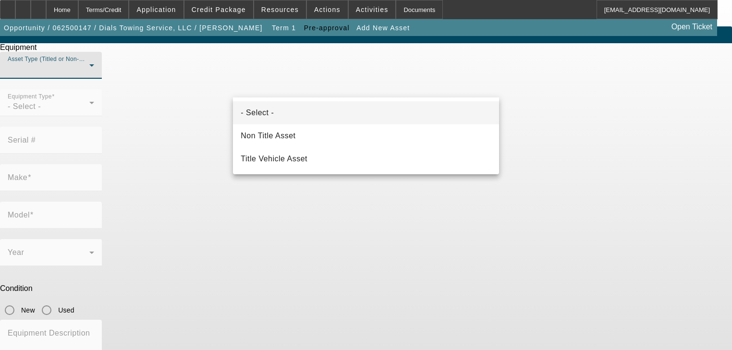
scroll to position [12, 0]
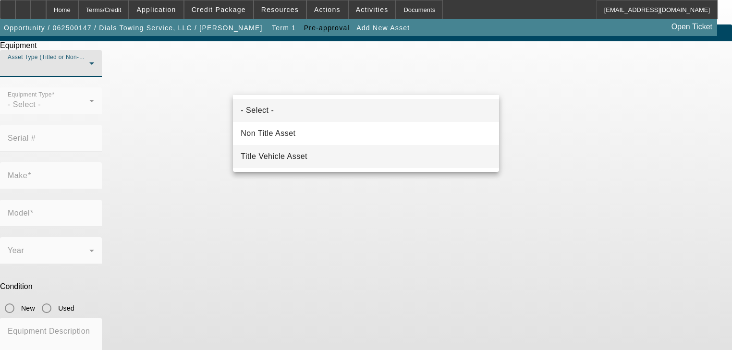
click at [272, 157] on span "Title Vehicle Asset" at bounding box center [273, 157] width 67 height 12
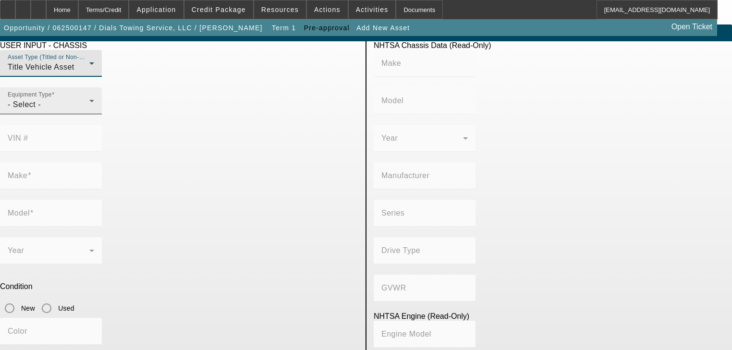
click at [89, 110] on div "- Select -" at bounding box center [49, 105] width 82 height 12
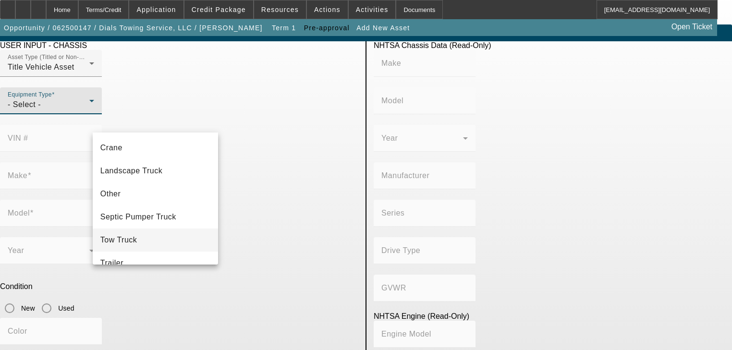
scroll to position [106, 0]
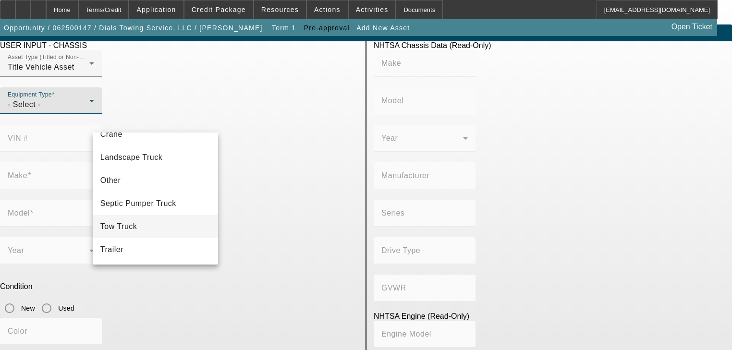
click at [153, 227] on mat-option "Tow Truck" at bounding box center [156, 226] width 126 height 23
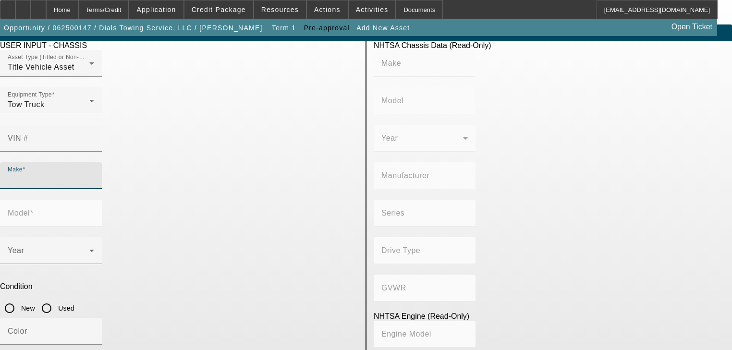
click at [94, 174] on input "Make" at bounding box center [51, 180] width 86 height 12
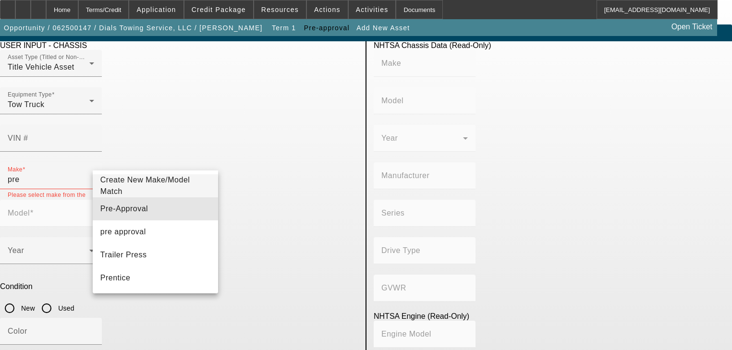
click at [158, 204] on mat-option "Pre-Approval" at bounding box center [156, 208] width 126 height 23
type input "Pre-Approval"
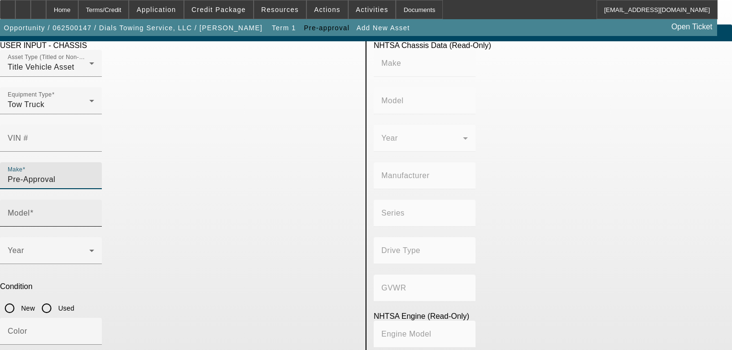
click at [94, 211] on input "Model" at bounding box center [51, 217] width 86 height 12
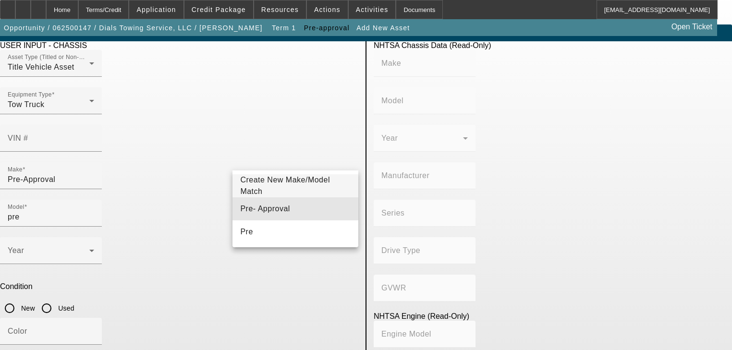
click at [270, 207] on span "Pre- Approval" at bounding box center [264, 208] width 49 height 8
type input "Pre- Approval"
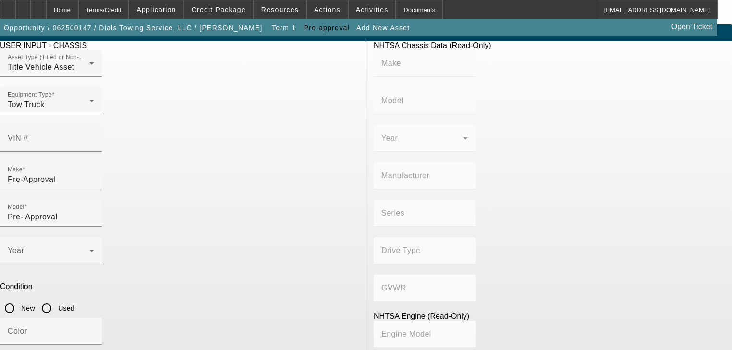
click at [56, 299] on input "Used" at bounding box center [46, 308] width 19 height 19
radio input "true"
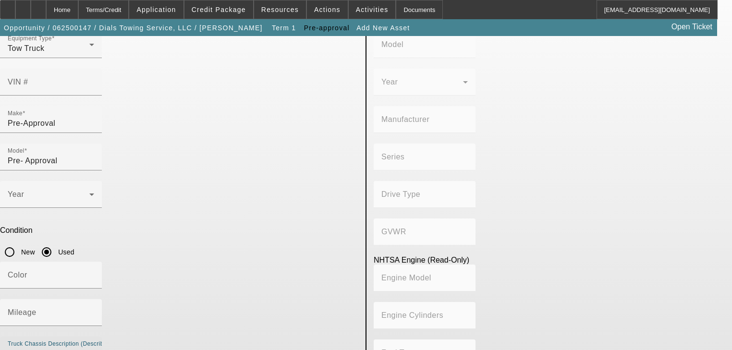
scroll to position [69, 0]
type textarea "Used Rollback"
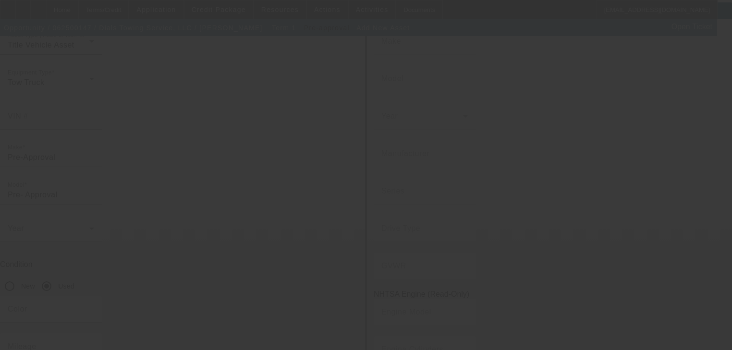
scroll to position [0, 0]
type input "$50,000.00"
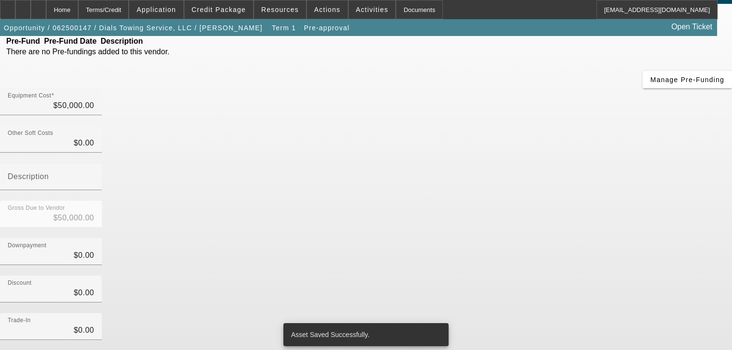
scroll to position [98, 0]
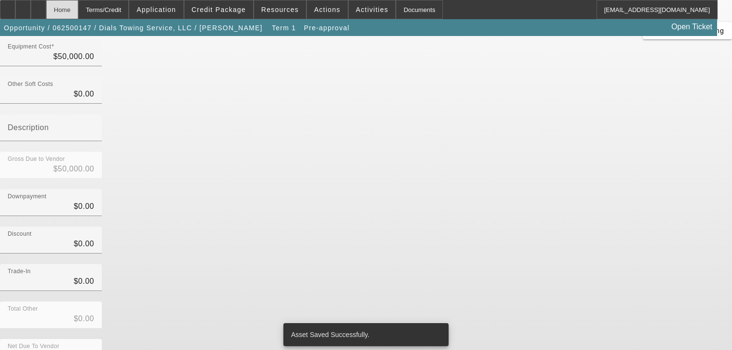
click at [78, 10] on div "Home" at bounding box center [62, 9] width 32 height 19
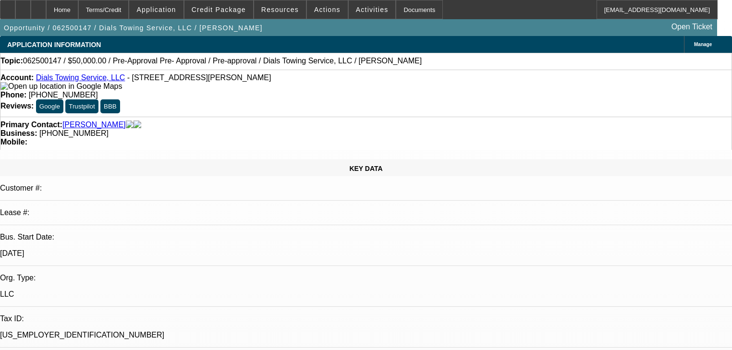
select select "0"
select select "2"
select select "0.1"
select select "4"
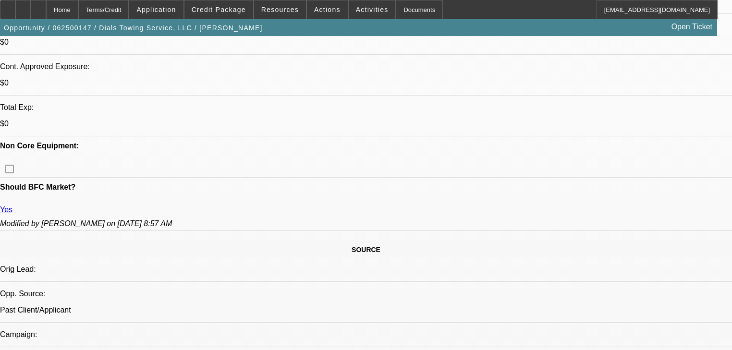
scroll to position [576, 0]
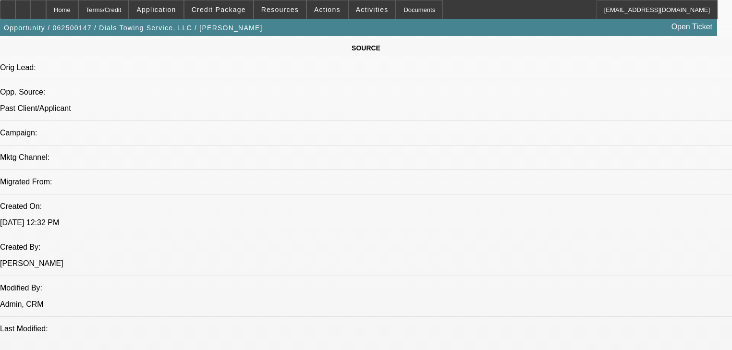
click at [227, 14] on span at bounding box center [218, 9] width 69 height 23
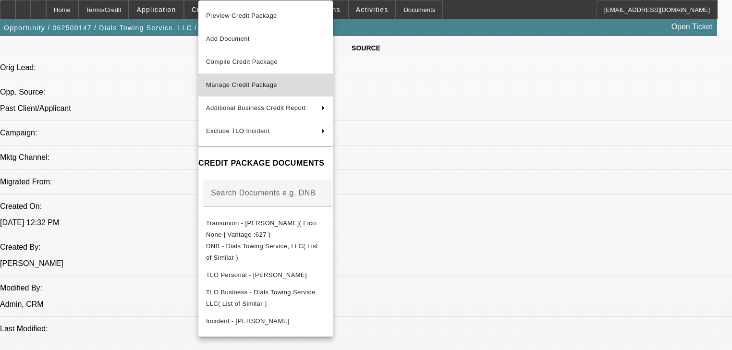
click at [253, 90] on span "Manage Credit Package" at bounding box center [265, 85] width 119 height 12
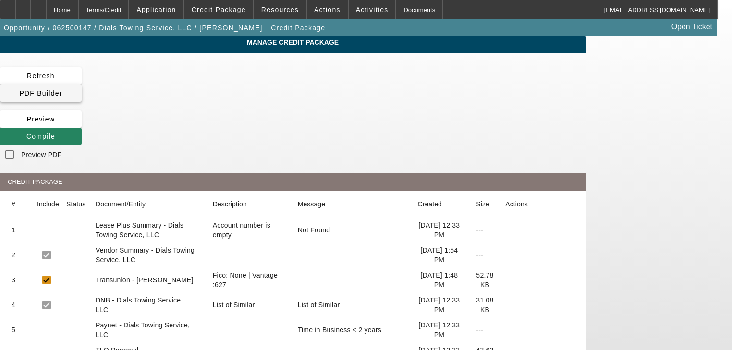
click at [82, 83] on span at bounding box center [41, 93] width 82 height 23
click at [323, 102] on div at bounding box center [292, 106] width 585 height 9
click at [26, 132] on icon at bounding box center [26, 136] width 0 height 8
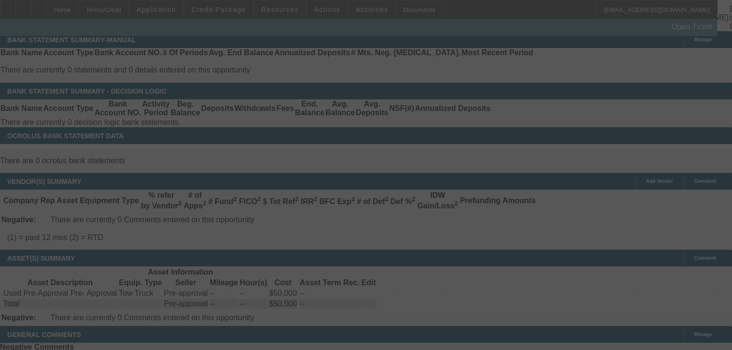
scroll to position [1677, 0]
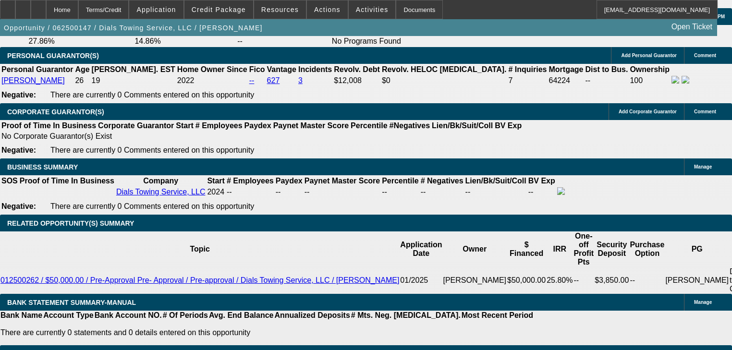
select select "0"
select select "2"
select select "0.1"
select select "4"
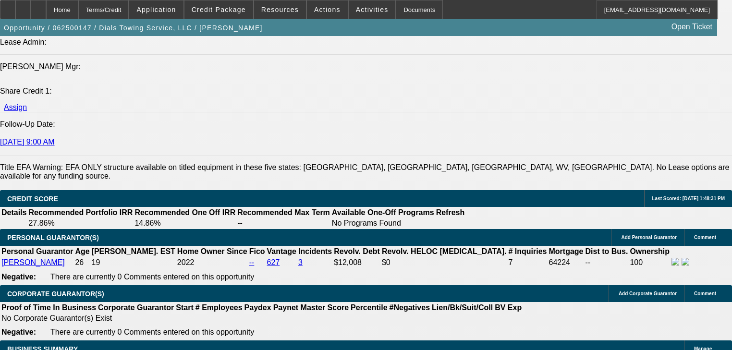
scroll to position [1390, 0]
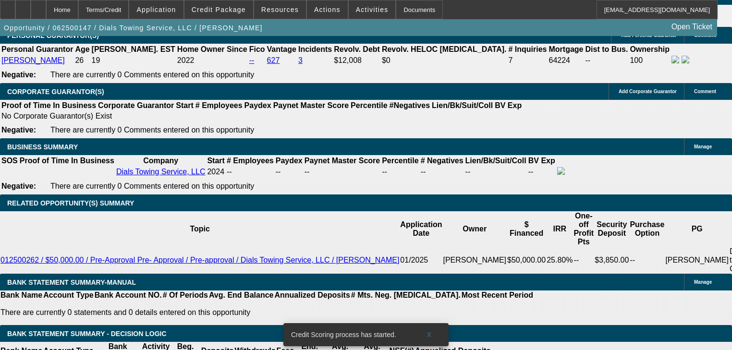
type input "36"
type input "20"
type input "$2,864.26"
type input "$1,432.13"
type input "$3,716.36"
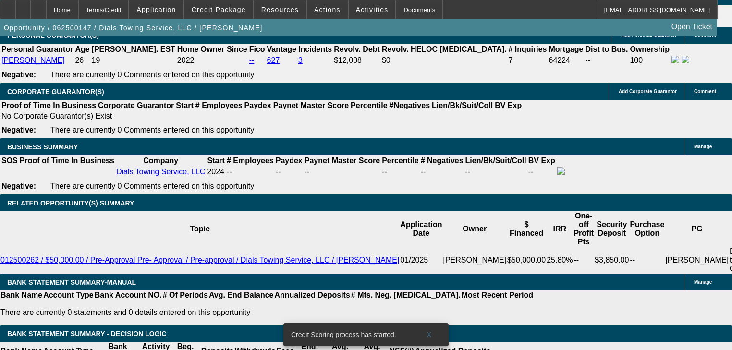
type input "$1,858.18"
type input "20"
select select "1"
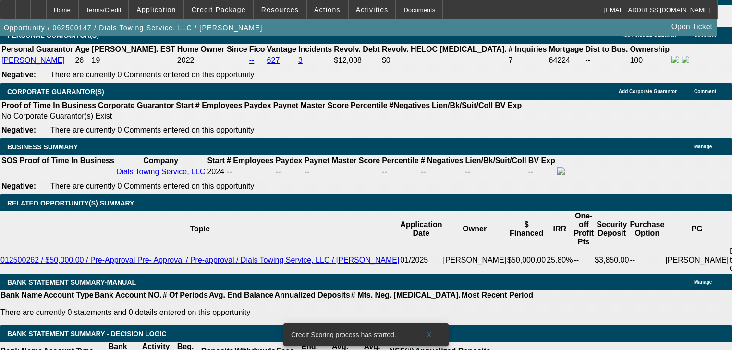
select select "0"
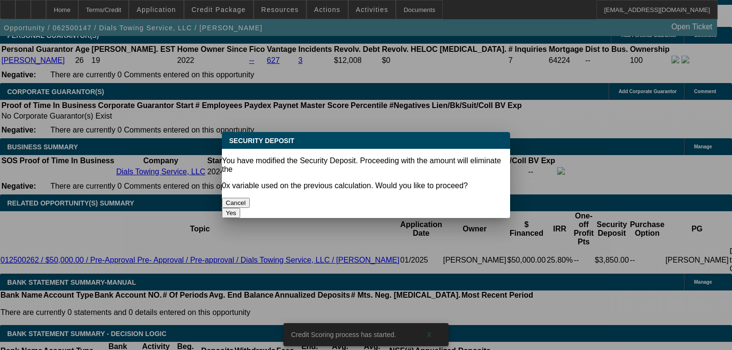
scroll to position [0, 0]
click at [240, 208] on button "Yes" at bounding box center [231, 213] width 18 height 10
type input "$0.00"
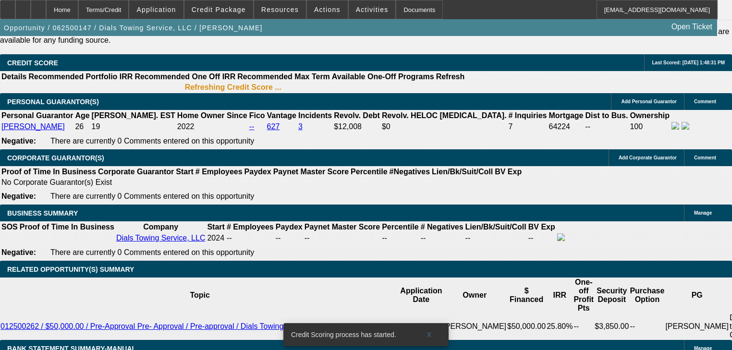
scroll to position [1332, 0]
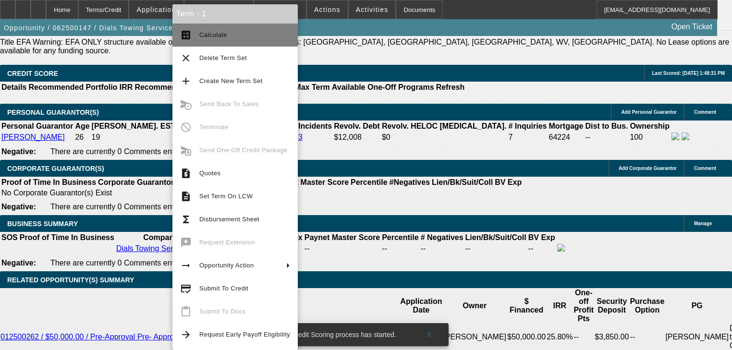
click at [219, 35] on span "Calculate" at bounding box center [213, 34] width 28 height 7
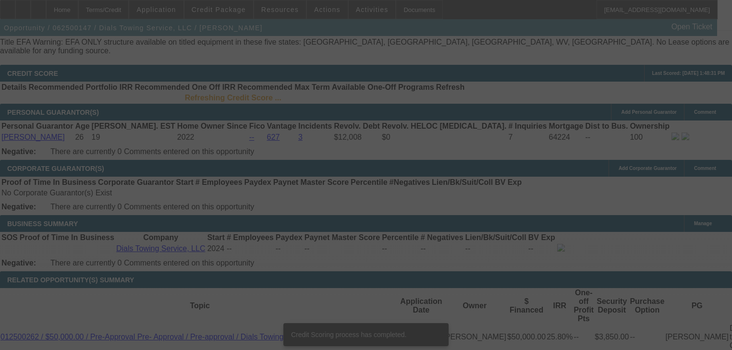
scroll to position [0, 0]
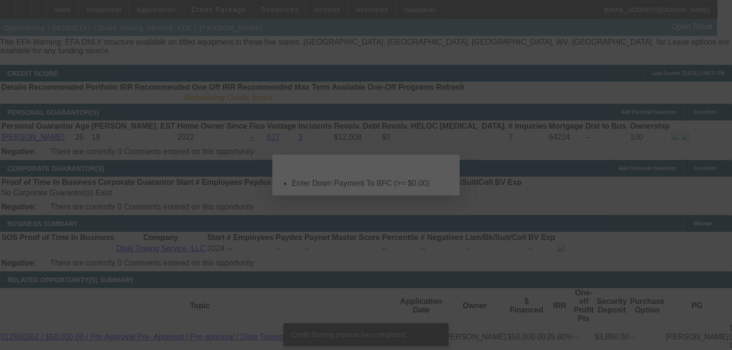
select select "0"
select select "0.1"
select select "4"
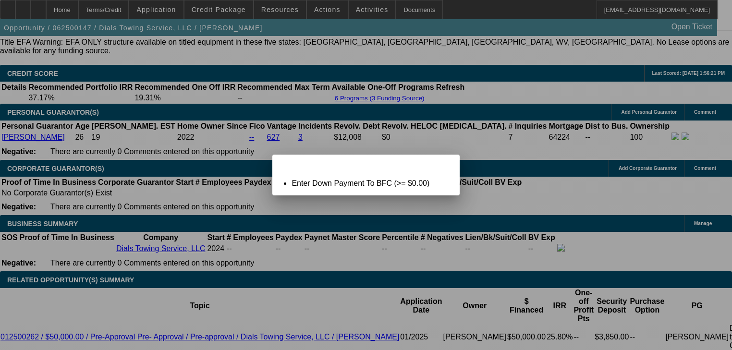
click at [438, 166] on div "Close" at bounding box center [448, 160] width 21 height 11
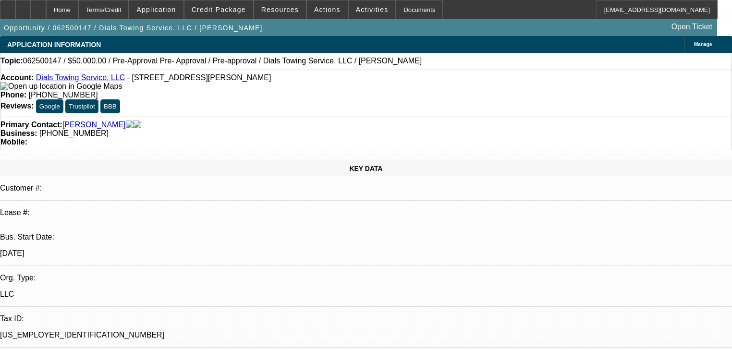
scroll to position [1332, 0]
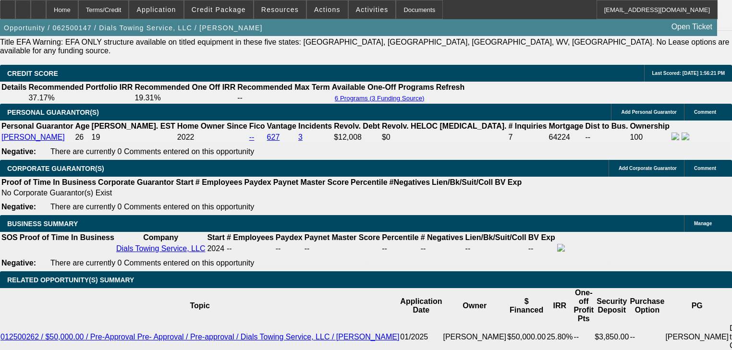
type input "$0.00"
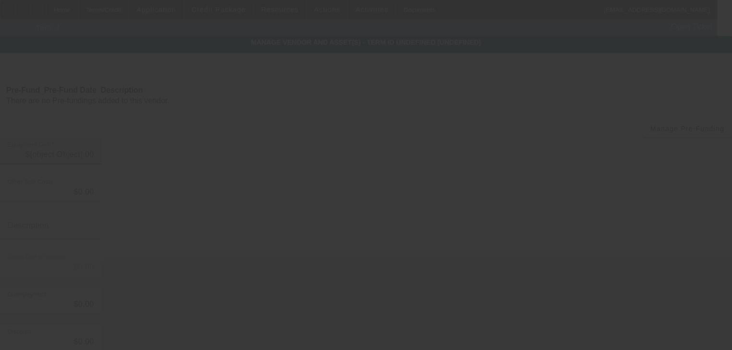
type input "$50,000.00"
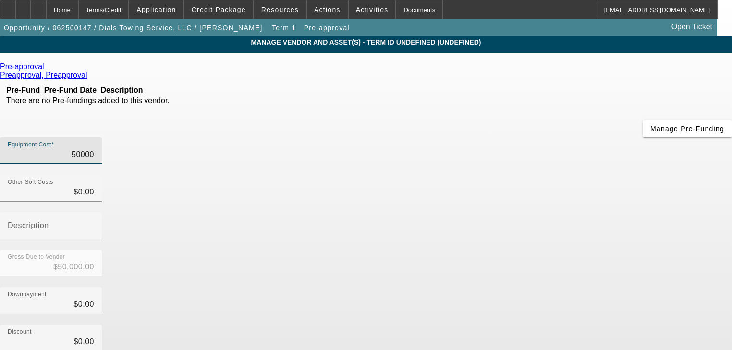
click at [94, 149] on input "50000" at bounding box center [51, 155] width 86 height 12
type input "4"
type input "$4.00"
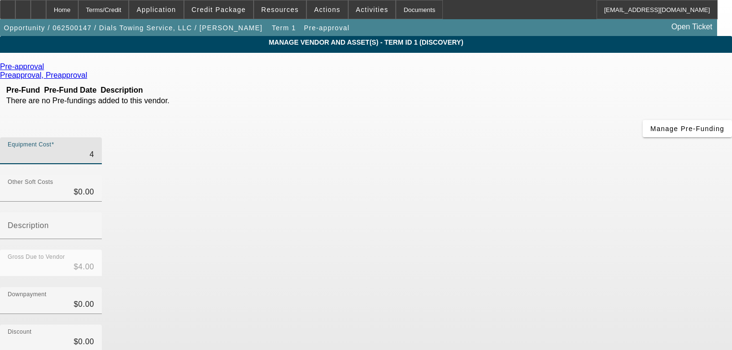
type input "45"
type input "$45.00"
type input "450"
type input "$450.00"
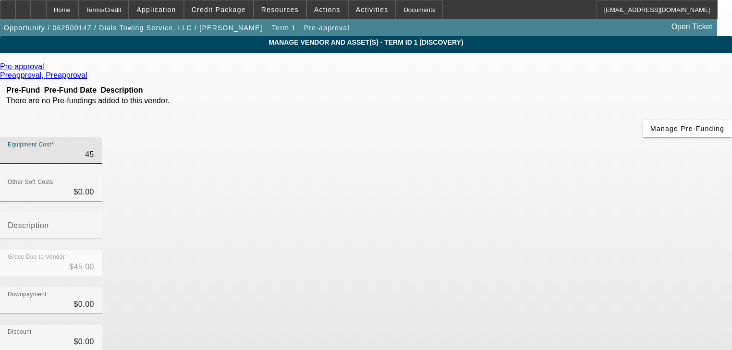
type input "$450.00"
type input "4500"
type input "$4,500.00"
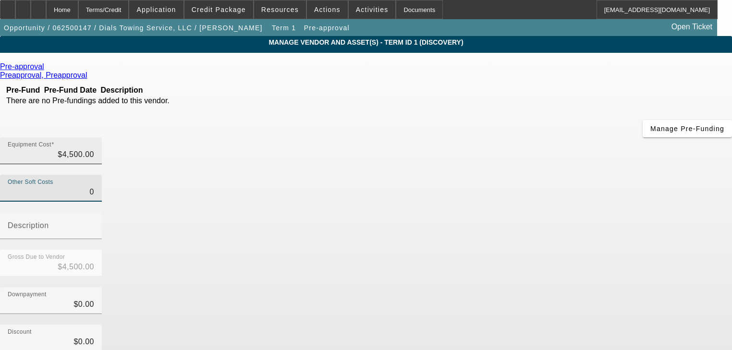
type input "$0.00"
click at [102, 137] on div "Equipment Cost $4,500.00" at bounding box center [51, 150] width 102 height 27
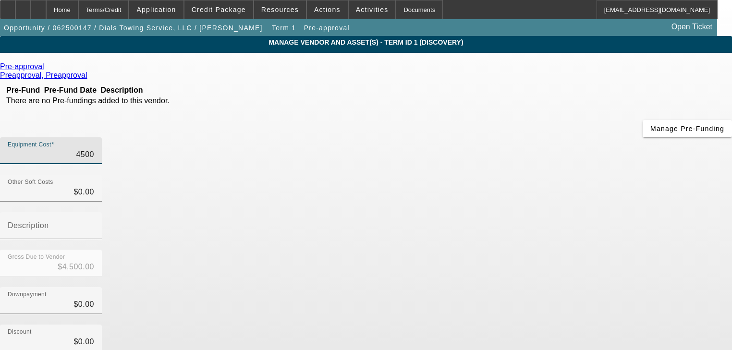
click at [94, 149] on input "4500" at bounding box center [51, 155] width 86 height 12
type input "45000"
type input "$45,000.00"
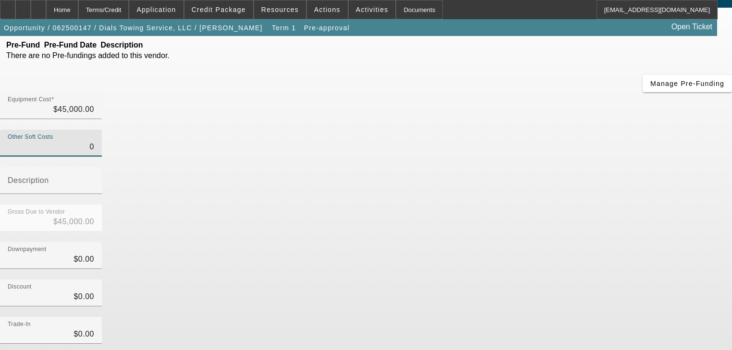
scroll to position [98, 0]
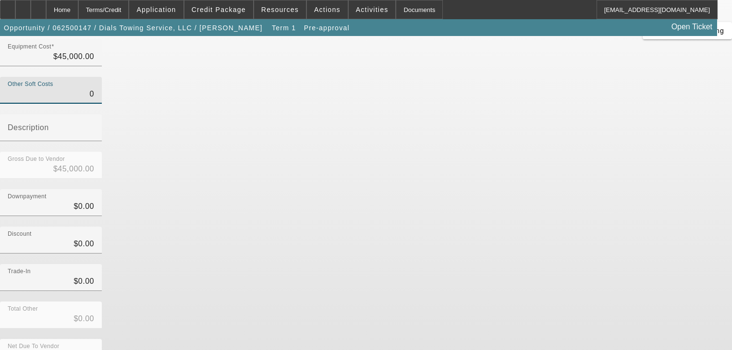
type input "$0.00"
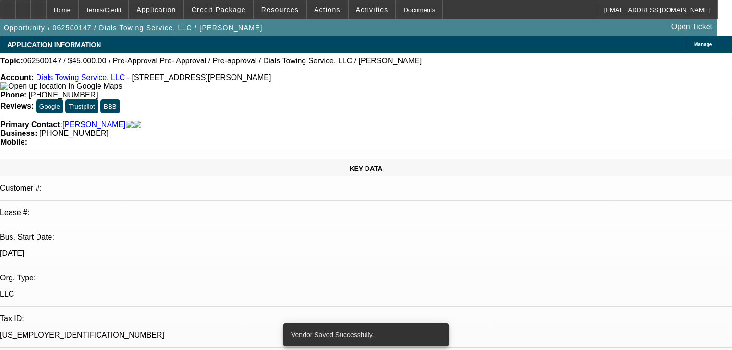
select select "0"
select select "0.1"
select select "4"
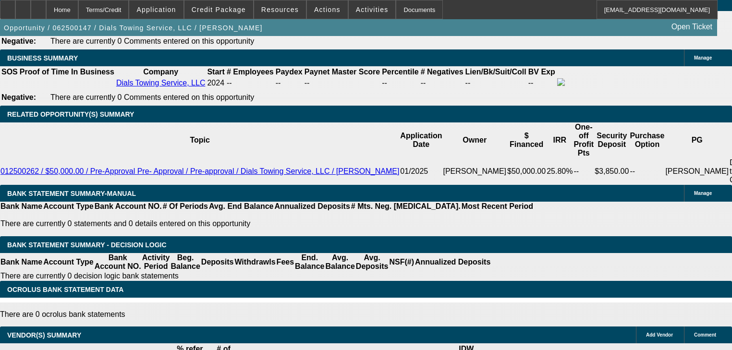
scroll to position [1498, 0]
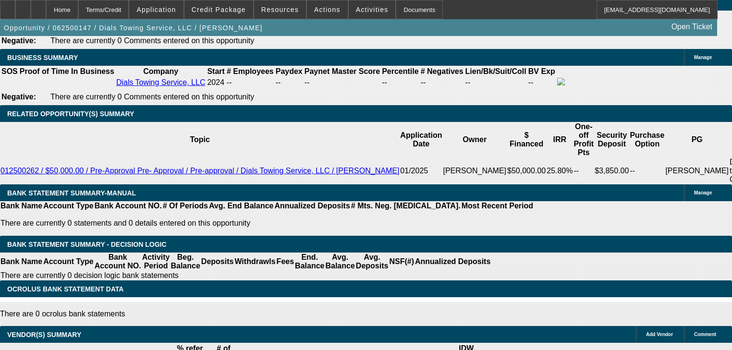
type input "2"
type input "UNKNOWN"
type input "$1,288.92"
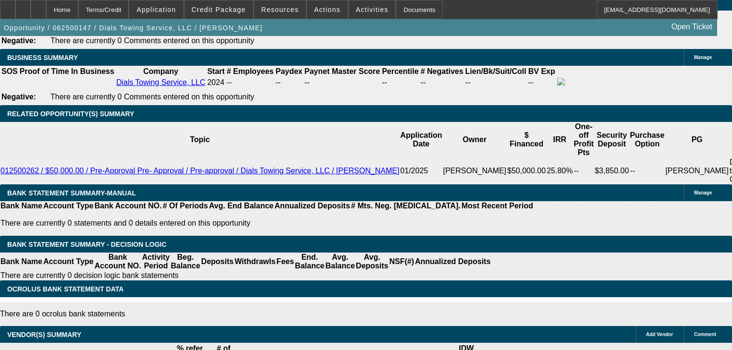
type input "25"
type input "$1,789.19"
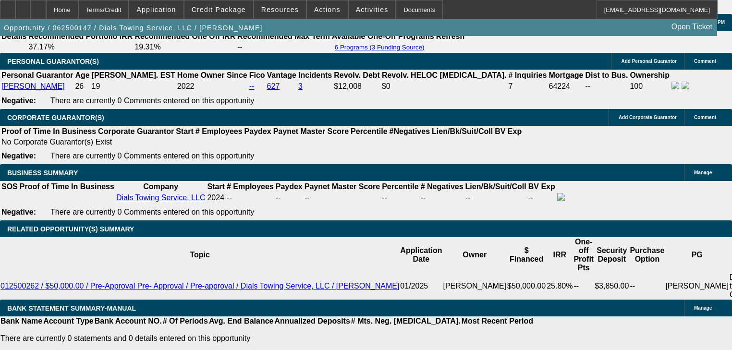
type input "25"
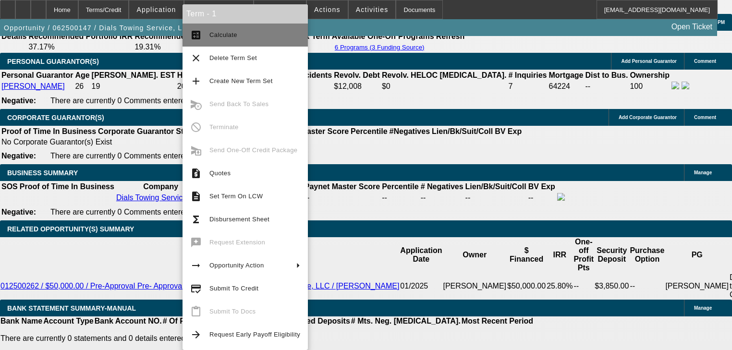
click at [230, 40] on button "calculate Calculate" at bounding box center [244, 35] width 125 height 23
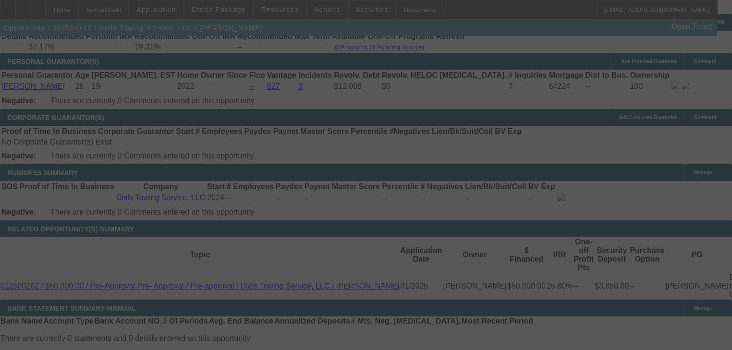
select select "0"
select select "0.1"
select select "4"
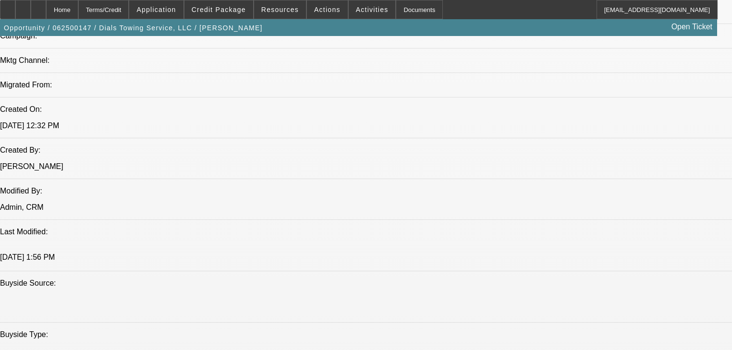
scroll to position [614, 0]
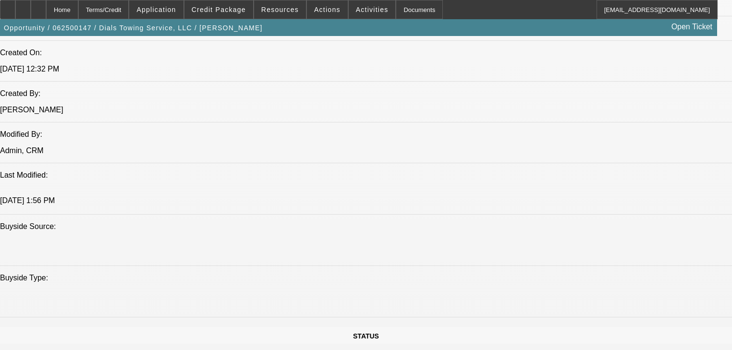
scroll to position [922, 0]
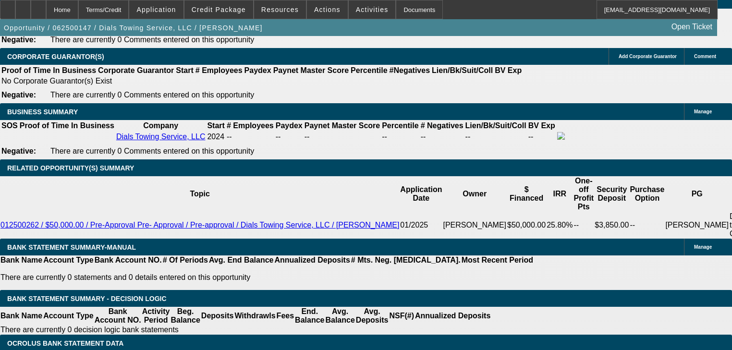
scroll to position [1459, 0]
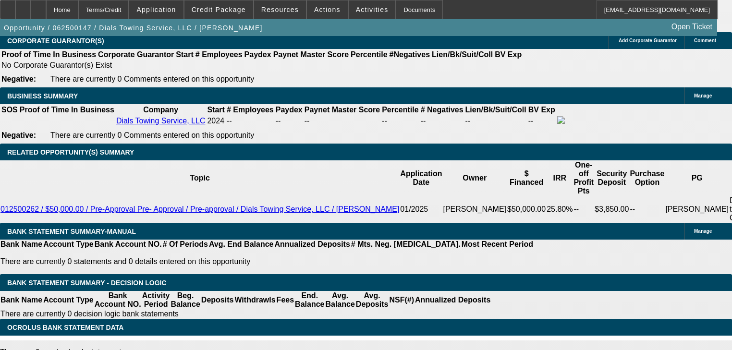
type input "$0.00"
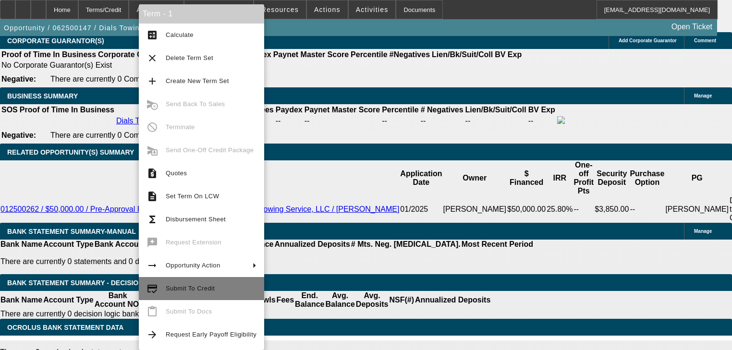
click at [229, 279] on button "credit_score Submit To Credit" at bounding box center [201, 288] width 125 height 23
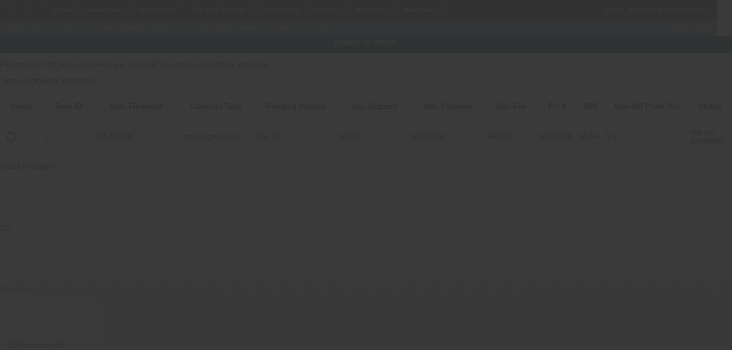
click at [34, 115] on div at bounding box center [366, 175] width 732 height 350
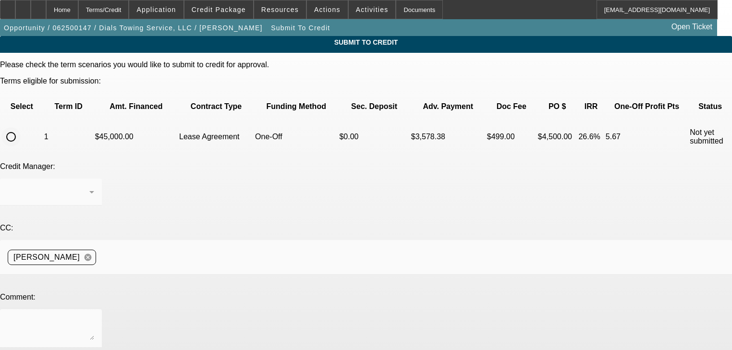
click at [21, 127] on input "radio" at bounding box center [10, 136] width 19 height 19
radio input "true"
click at [94, 317] on textarea at bounding box center [51, 328] width 86 height 23
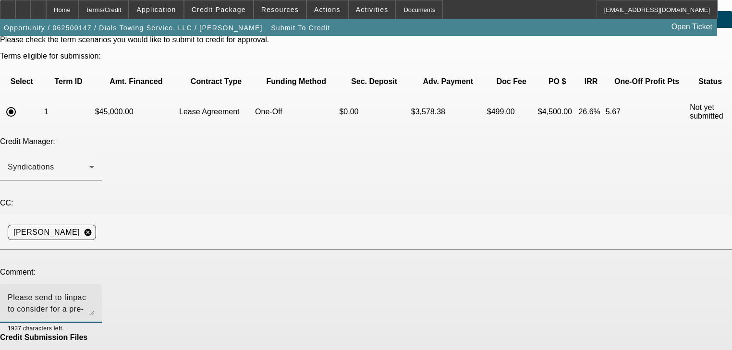
scroll to position [48, 0]
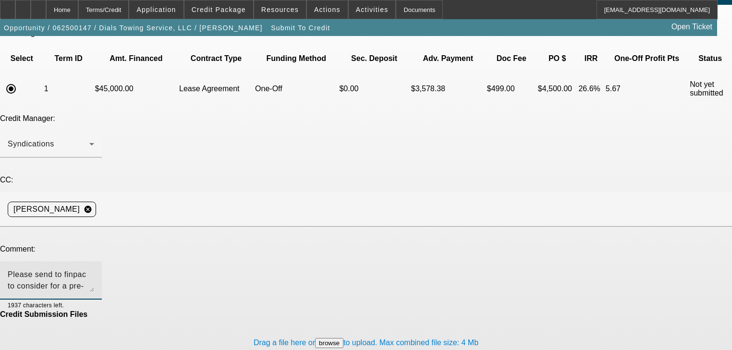
type textarea "Please send to finpac to consider for a pre-approval. Thank you"
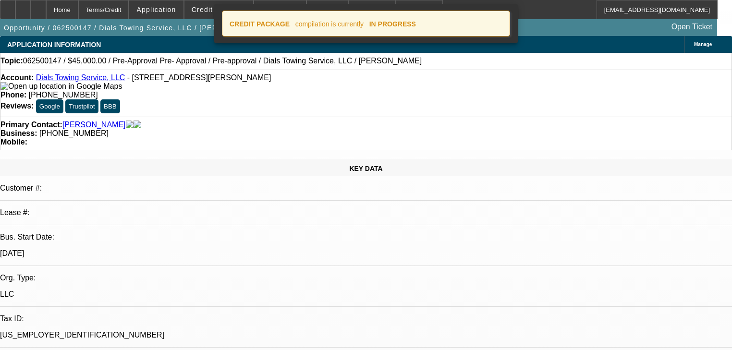
select select "0"
select select "0.1"
select select "4"
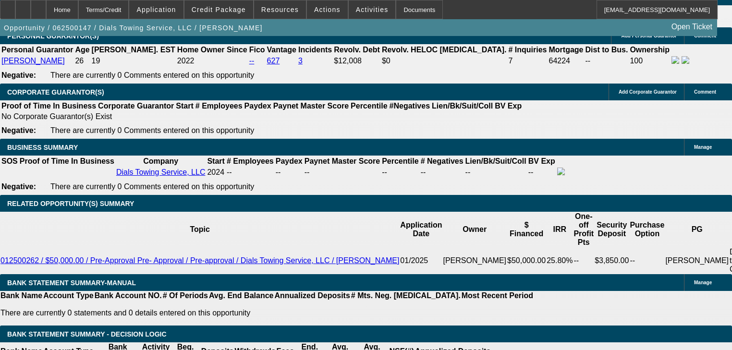
scroll to position [1421, 0]
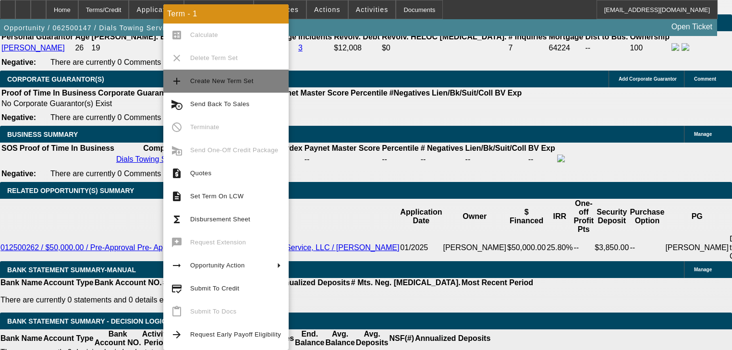
click at [226, 89] on button "add Create New Term Set" at bounding box center [225, 81] width 125 height 23
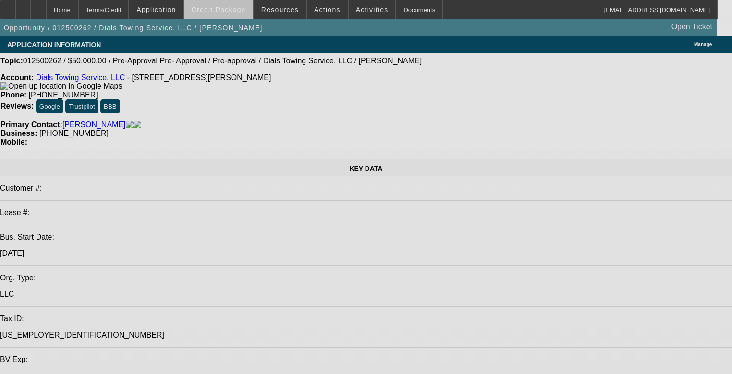
select select "0"
select select "2"
select select "0"
select select "6"
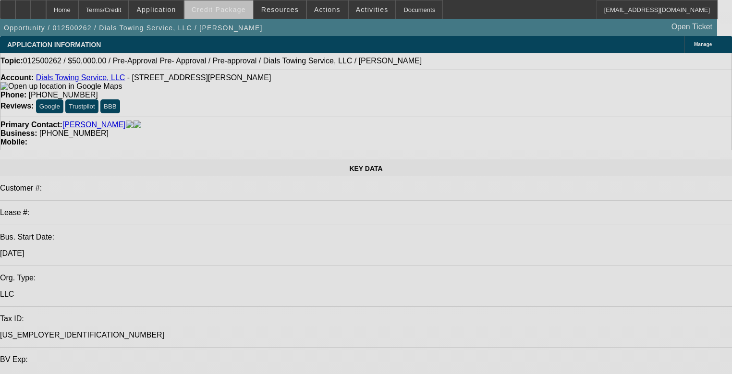
select select "0"
select select "2"
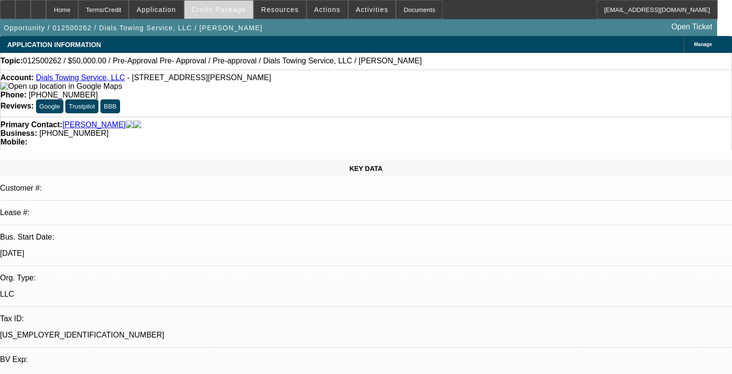
select select "2"
select select "0"
select select "6"
select select "0"
select select "2"
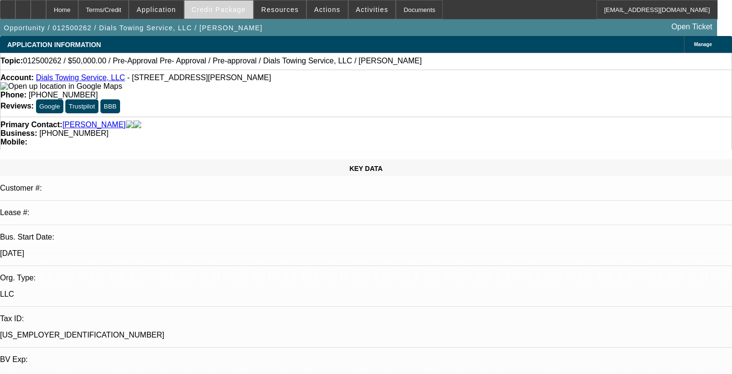
select select "2"
select select "0"
select select "6"
select select "0.15"
select select "2"
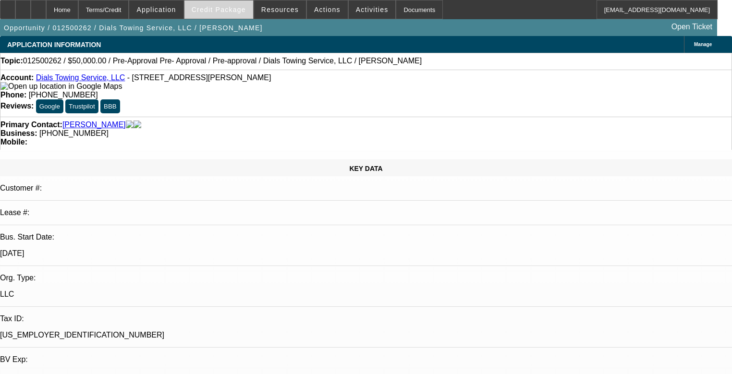
select select "2"
select select "0"
select select "6"
click at [243, 14] on span at bounding box center [218, 9] width 69 height 23
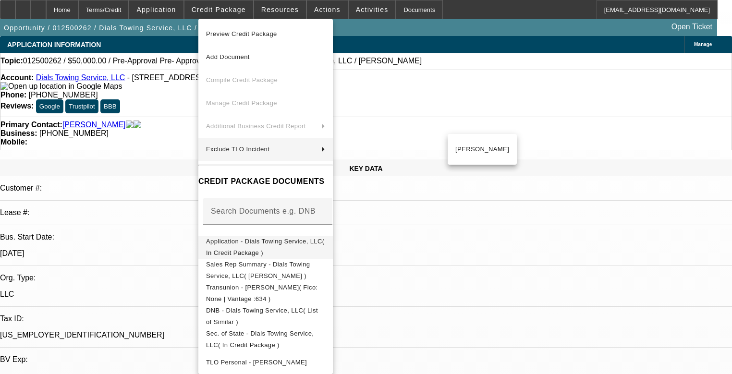
click at [289, 247] on span "Application - Dials Towing Service, LLC( In Credit Package )" at bounding box center [265, 247] width 119 height 23
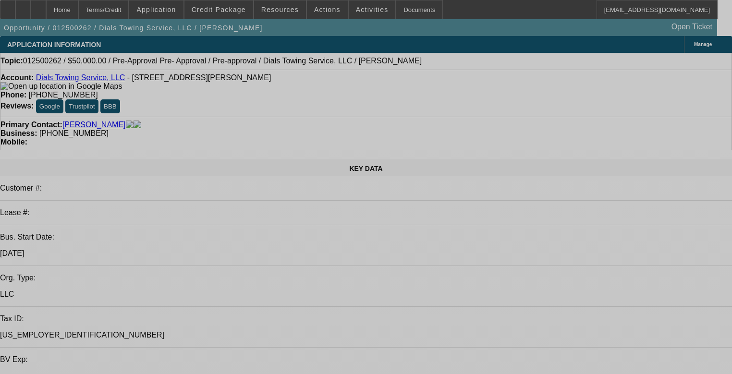
select select "0"
select select "2"
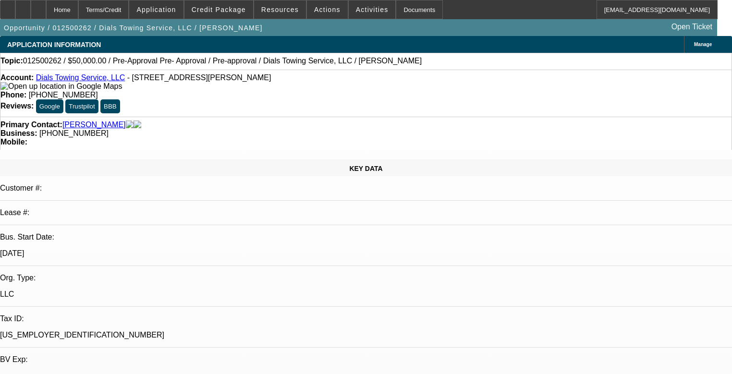
select select "2"
select select "0"
select select "6"
select select "0"
select select "2"
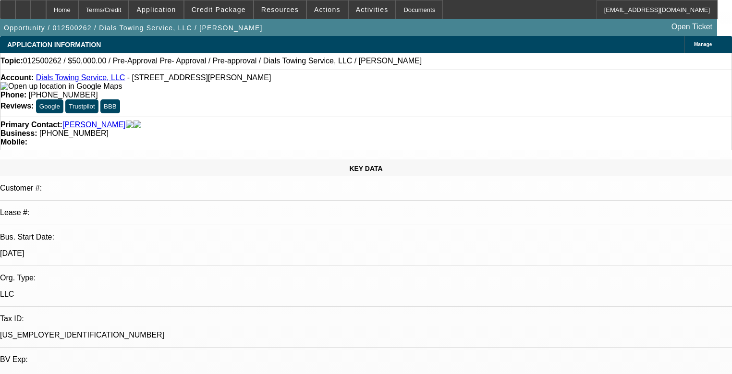
select select "2"
select select "0"
select select "6"
select select "0"
select select "2"
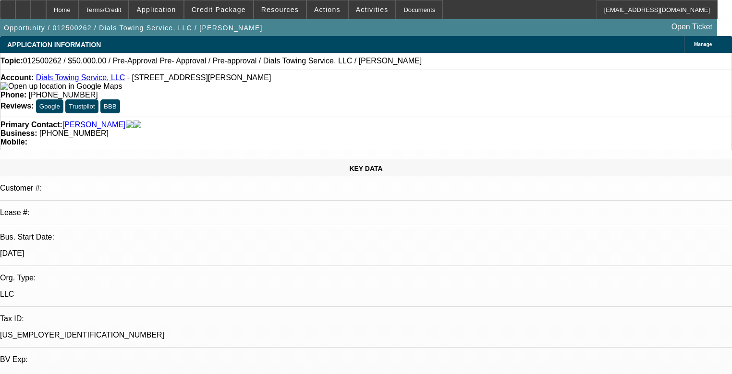
select select "2"
select select "0"
select select "6"
select select "0.15"
select select "2"
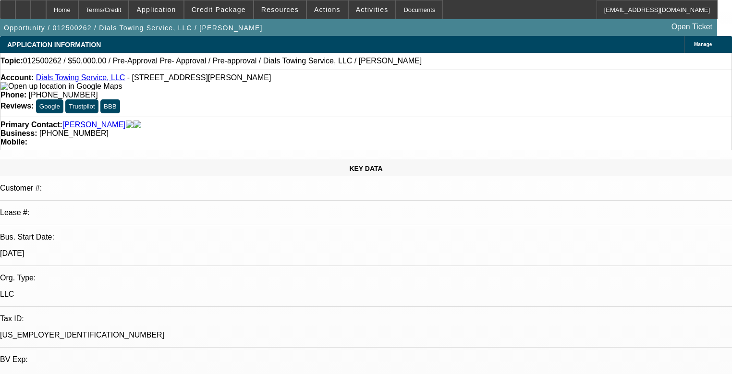
select select "2"
select select "0"
select select "6"
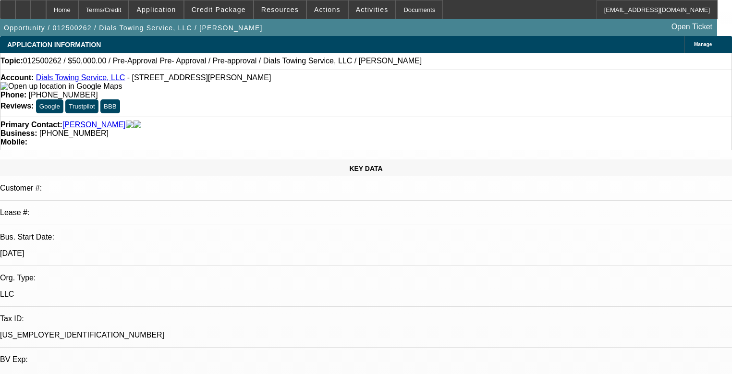
scroll to position [307, 0]
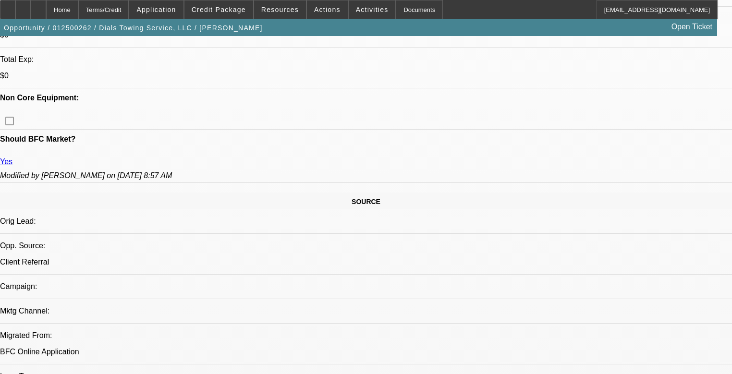
scroll to position [538, 0]
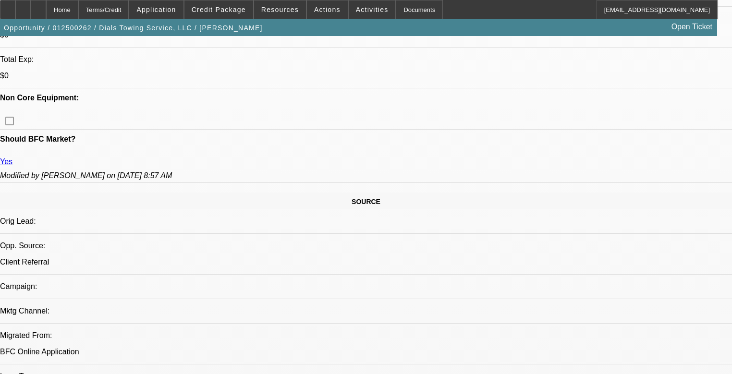
copy div "[PERSON_NAME] is 100% owner of Dials Towing, starting his business in late 2024…"
drag, startPoint x: 497, startPoint y: 264, endPoint x: 572, endPoint y: 289, distance: 79.5
copy div "[PERSON_NAME] is 100% owner of Dials Towing, starting his business in late 2024…"
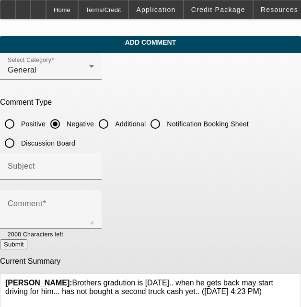
click at [94, 124] on label "Negative" at bounding box center [79, 124] width 29 height 10
click at [102, 125] on input "Additional" at bounding box center [103, 123] width 19 height 19
radio input "true"
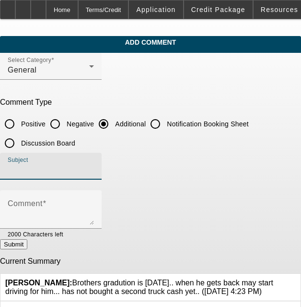
click at [94, 170] on input "Subject" at bounding box center [51, 170] width 86 height 12
type input "Write Up"
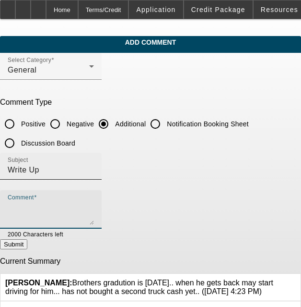
paste textarea "[PERSON_NAME] is 100% owner of Dials Towing, starting his business in late 2024…"
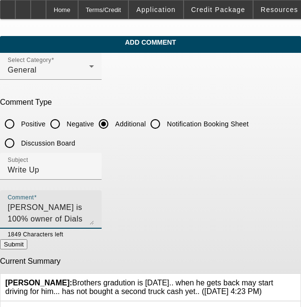
drag, startPoint x: 72, startPoint y: 217, endPoint x: 235, endPoint y: 206, distance: 163.1
click at [94, 206] on textarea "[PERSON_NAME] is 100% owner of Dials Towing, starting his business in late 2024…" at bounding box center [51, 213] width 86 height 23
click at [94, 219] on textarea "[PERSON_NAME] is 100% owner of Dials Towing, starting his business in late 2024…" at bounding box center [51, 213] width 86 height 23
type textarea "[PERSON_NAME] is 100% owner of Dials Towing, starting his business in late 2024…"
click at [27, 249] on button "Submit" at bounding box center [13, 244] width 27 height 10
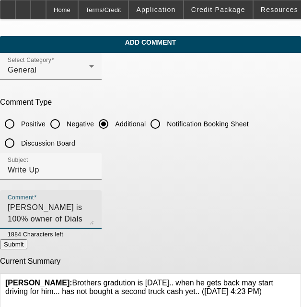
radio input "true"
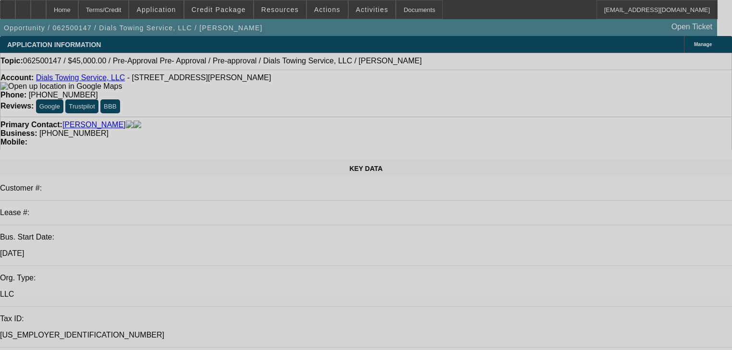
select select "0"
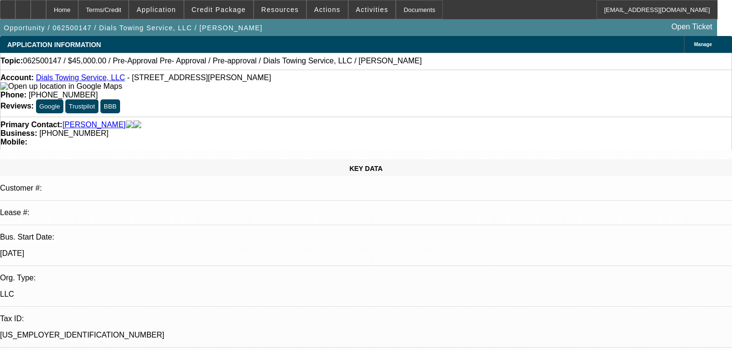
select select "0"
select select "0.1"
select select "4"
select select "0"
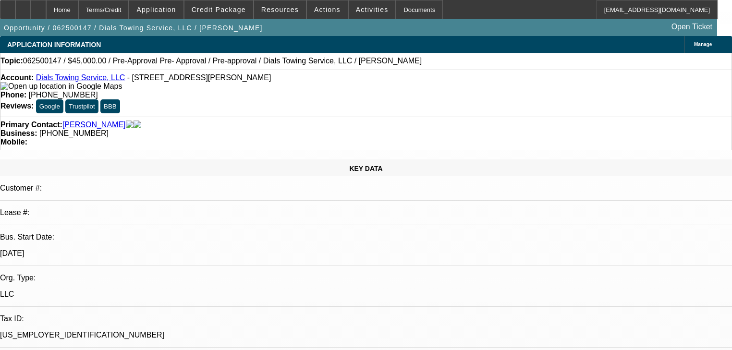
select select "0.1"
select select "4"
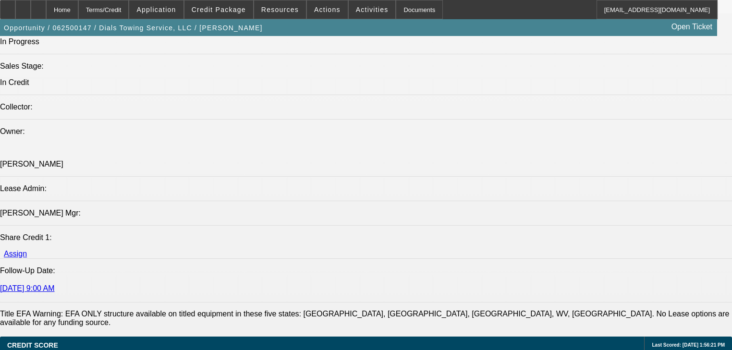
scroll to position [1190, 0]
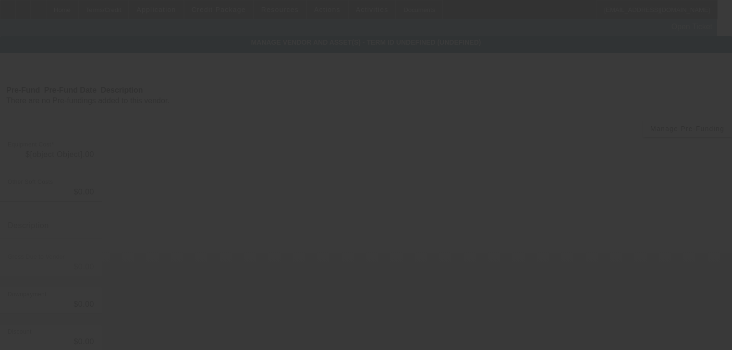
type input "$45,000.00"
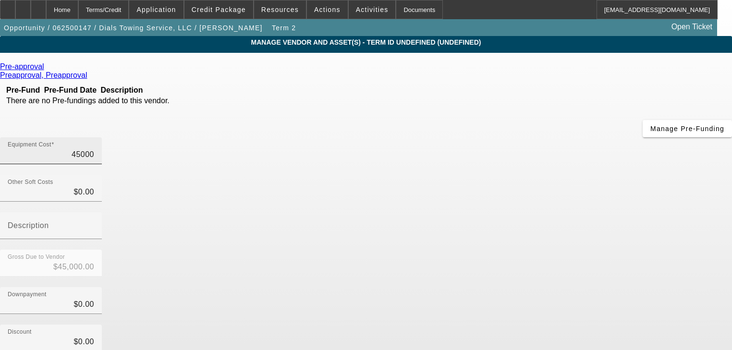
click at [94, 149] on input "45000" at bounding box center [51, 155] width 86 height 12
type input "5"
type input "$5.00"
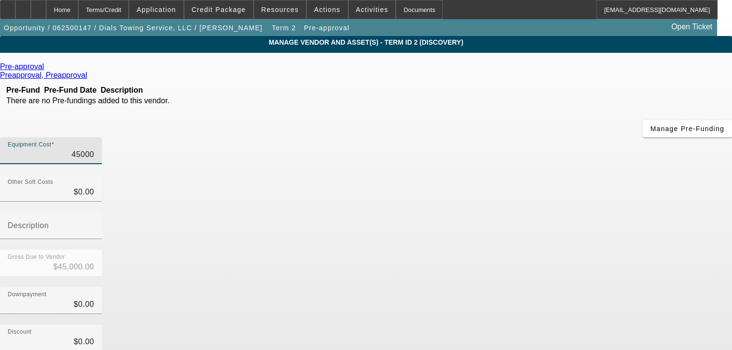
type input "$5.00"
type input "50"
type input "$50.00"
type input "500"
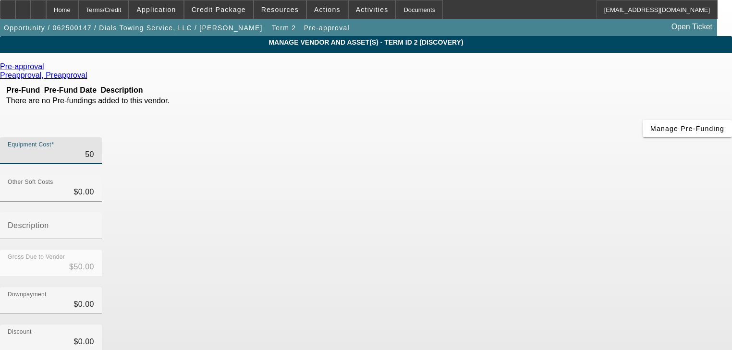
type input "$500.00"
type input "5000"
type input "$5,000.00"
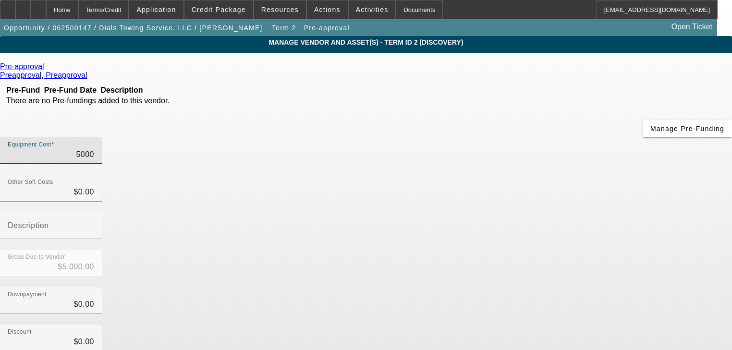
type input "50000"
type input "$50,000.00"
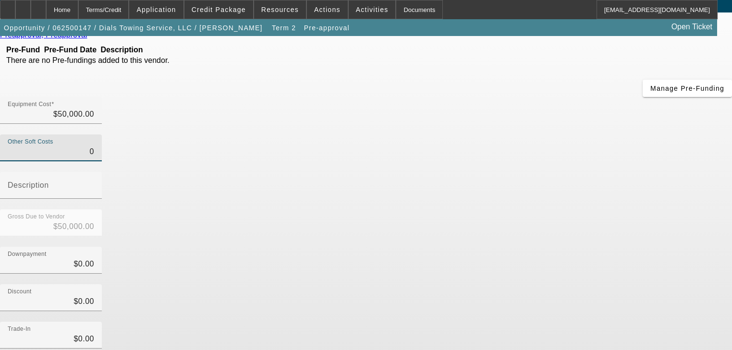
scroll to position [98, 0]
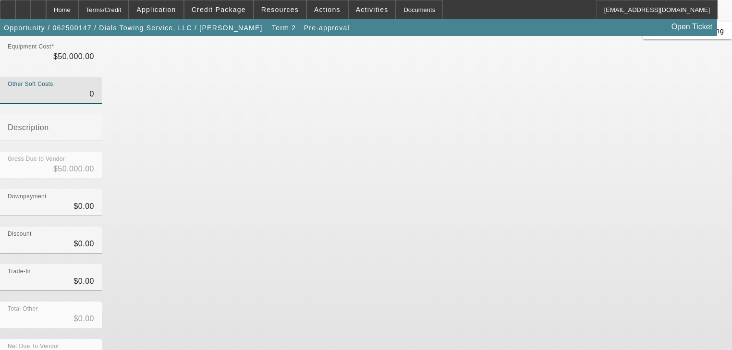
type input "$0.00"
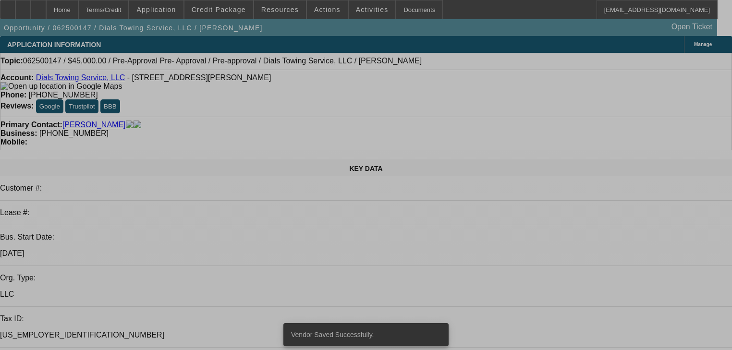
select select "0"
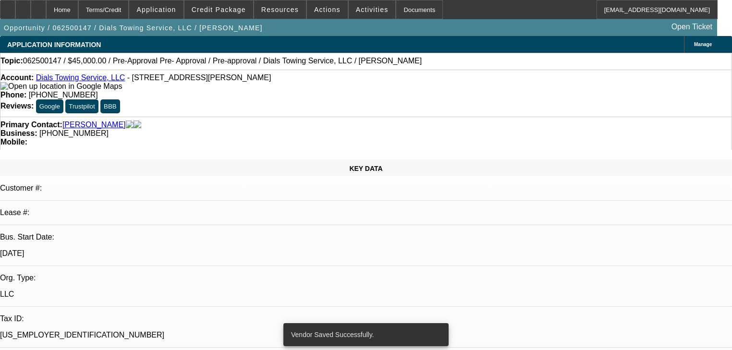
select select "0"
select select "0.1"
select select "4"
select select "0"
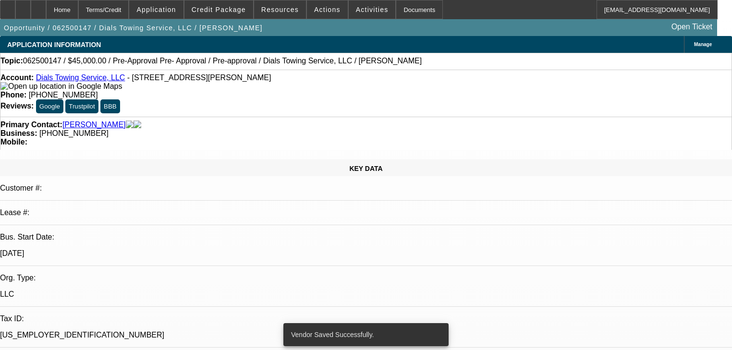
select select "0.1"
select select "4"
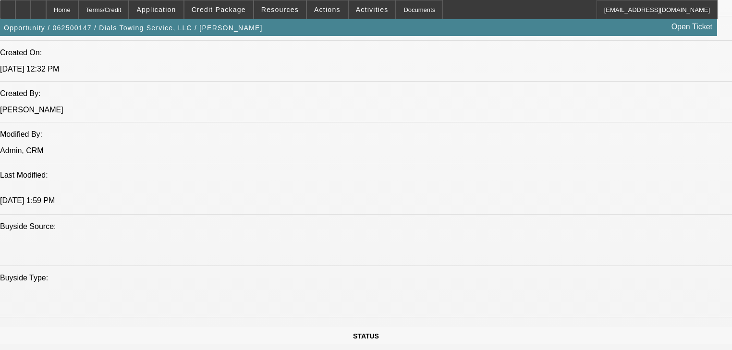
scroll to position [653, 0]
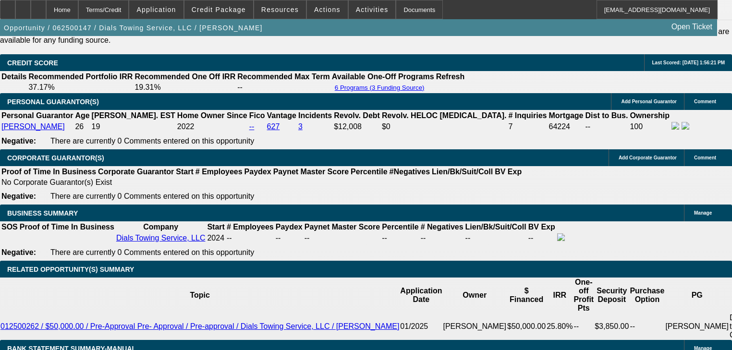
scroll to position [1344, 0]
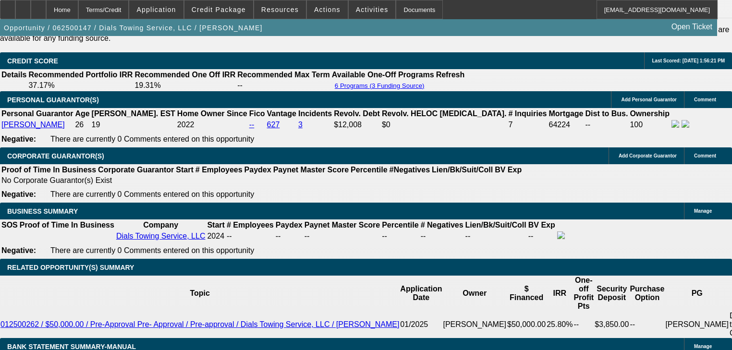
select select "0.2"
type input "$10,000.00"
type input "UNKNOWN"
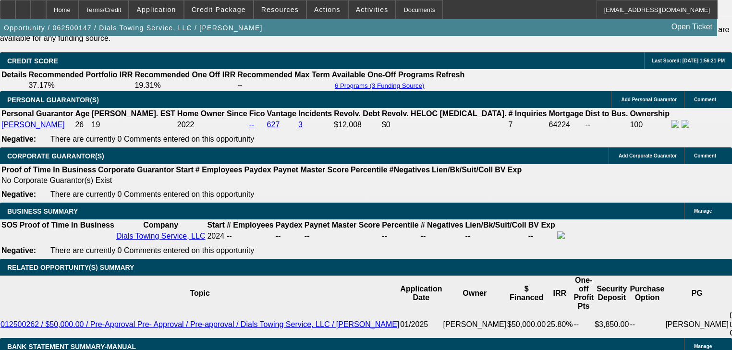
type input "$1,590.39"
select select "0.15"
type input "$7,500.00"
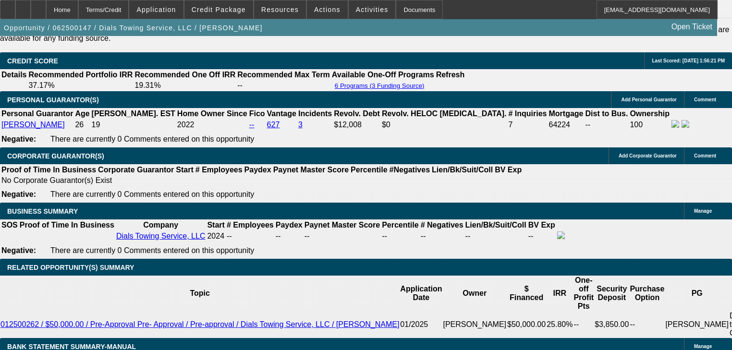
type input "$1,689.79"
select select "0.1"
type input "$5,000.00"
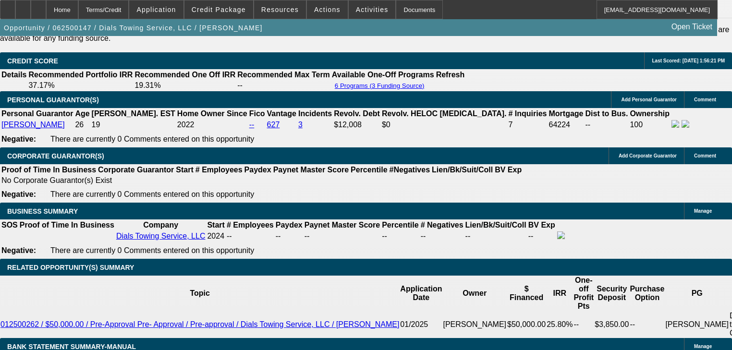
type input "$1,789.19"
select select "0.15"
type input "$7,500.00"
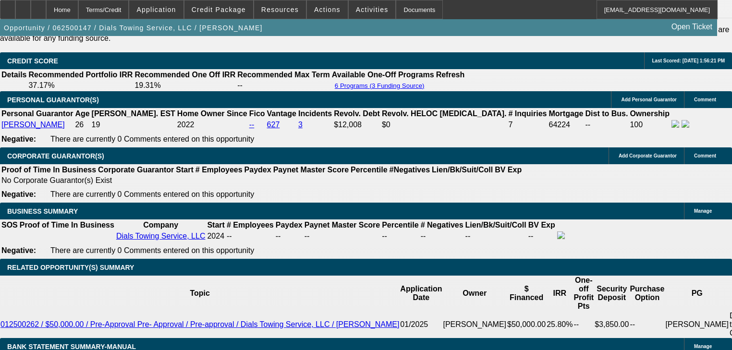
type input "$1,689.79"
select select "0.1"
type input "$5,000.00"
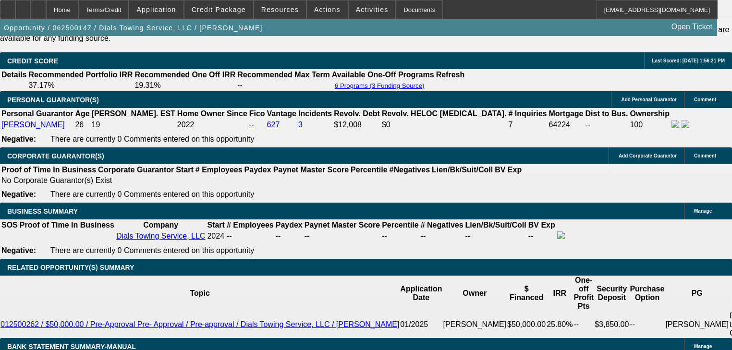
type input "$1,789.19"
type input "$6,000.00"
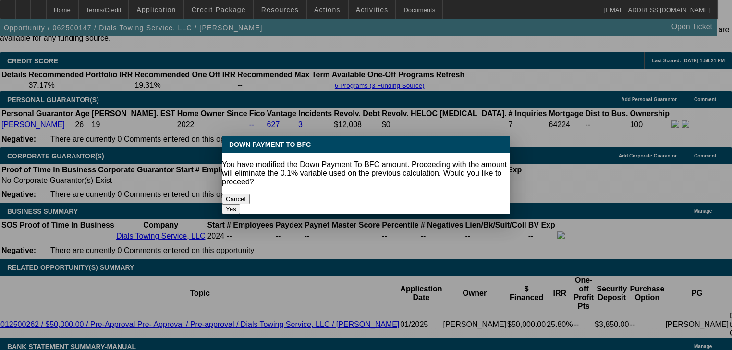
scroll to position [0, 0]
click at [240, 204] on button "Yes" at bounding box center [231, 209] width 18 height 10
select select "0"
type input "$1,749.43"
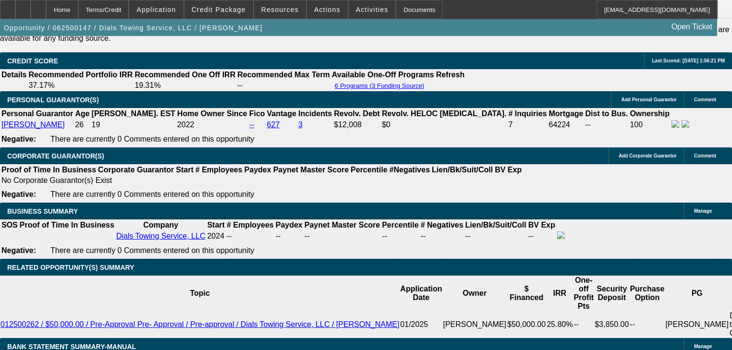
drag, startPoint x: 160, startPoint y: 148, endPoint x: 161, endPoint y: 158, distance: 10.1
select select "2"
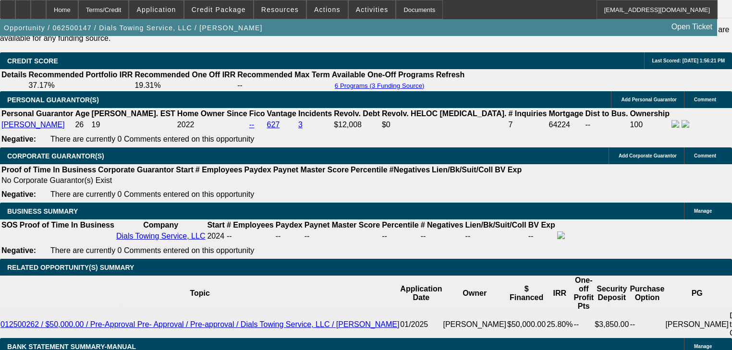
type input "$3,498.86"
select select "2"
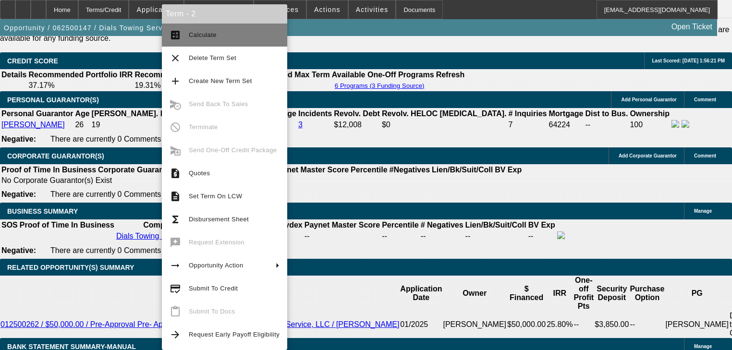
click at [199, 41] on button "calculate Calculate" at bounding box center [224, 35] width 125 height 23
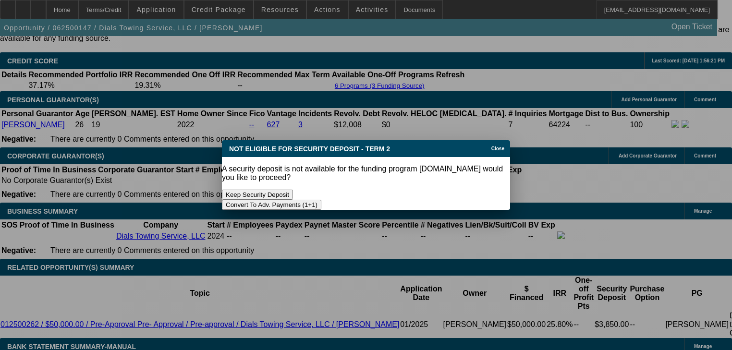
scroll to position [0, 0]
click at [494, 151] on span "Close" at bounding box center [497, 148] width 13 height 5
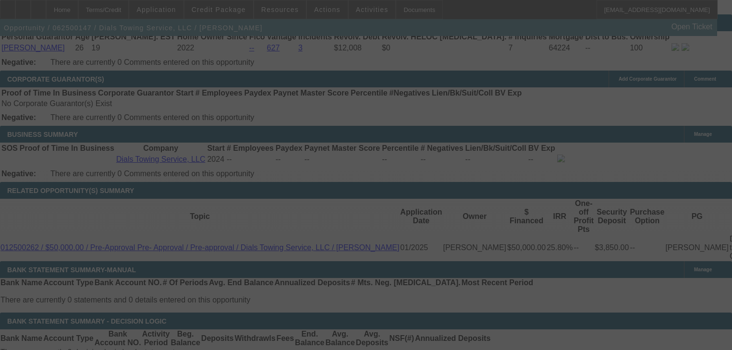
scroll to position [1415, 0]
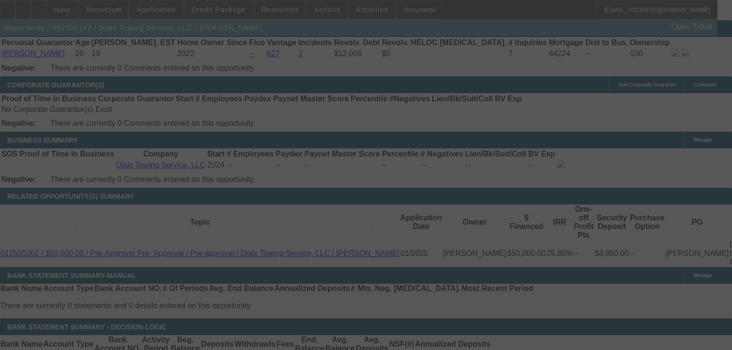
select select "0"
select select "2"
select select "0.1"
select select "4"
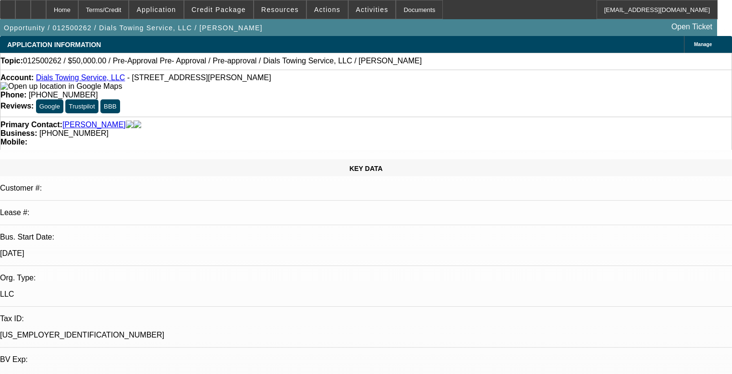
select select "0"
select select "2"
select select "0"
select select "6"
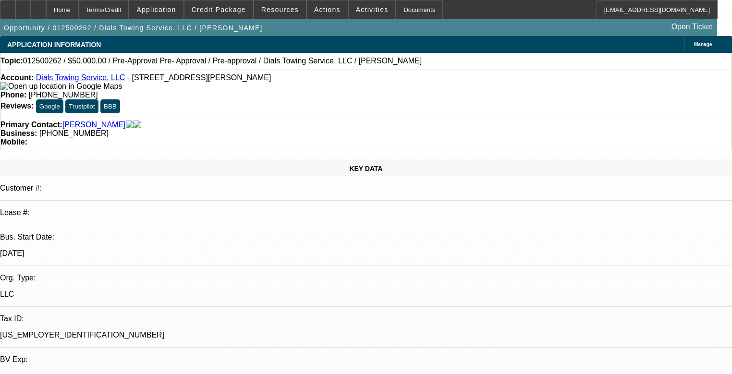
select select "0"
select select "2"
select select "0"
select select "6"
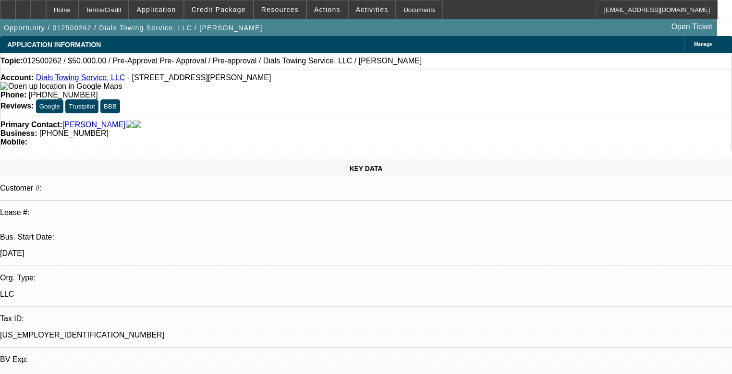
select select "0"
select select "2"
select select "0"
select select "6"
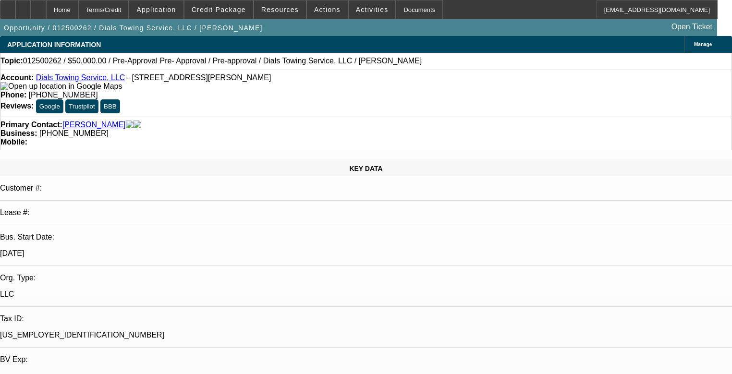
select select "0.15"
select select "2"
select select "0"
select select "6"
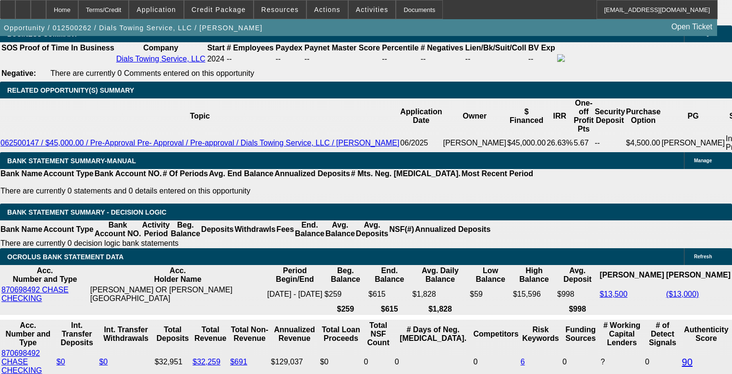
scroll to position [1613, 0]
